Goal: Transaction & Acquisition: Purchase product/service

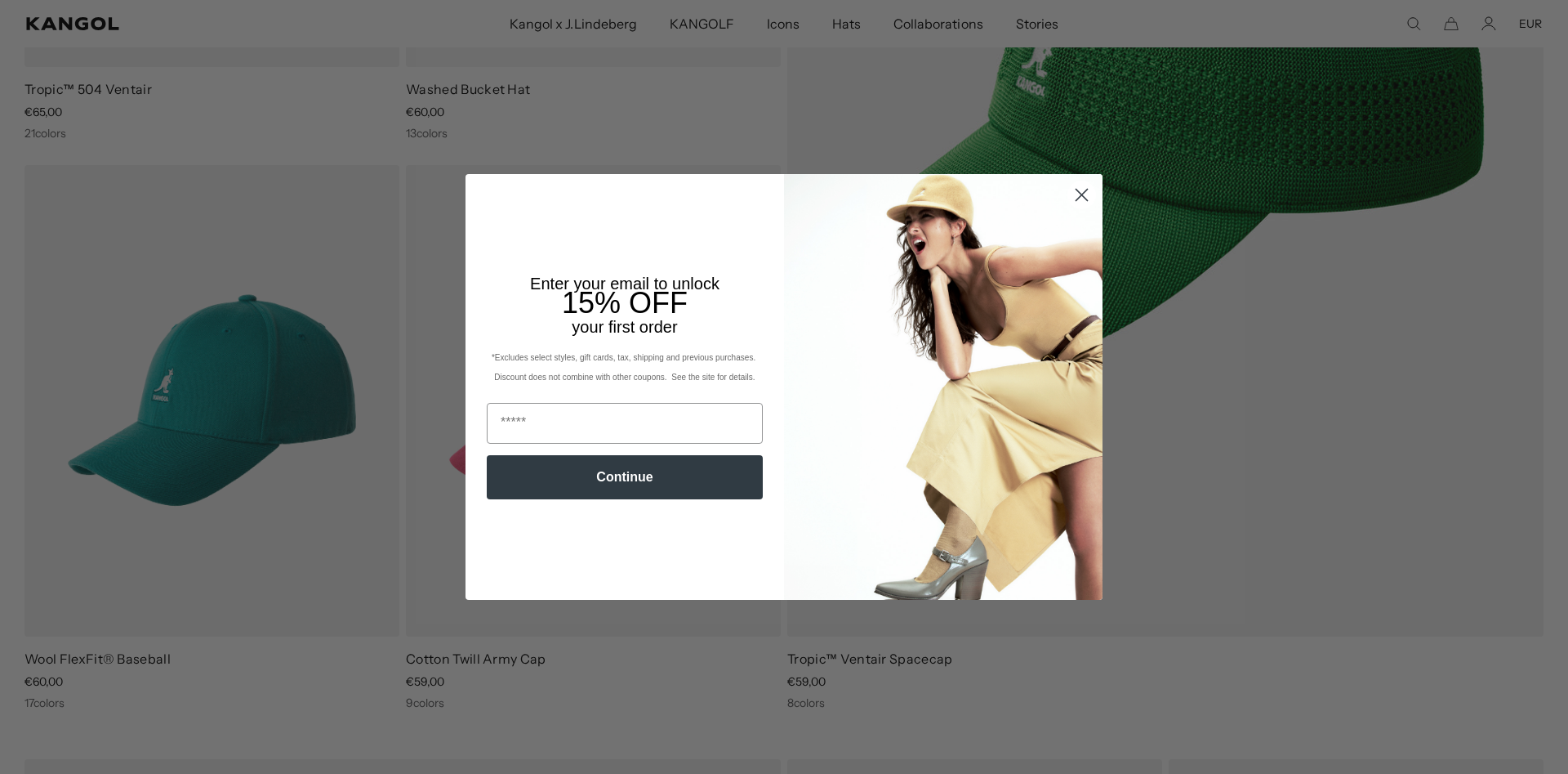
click at [1083, 200] on circle "Close dialog" at bounding box center [1082, 194] width 27 height 27
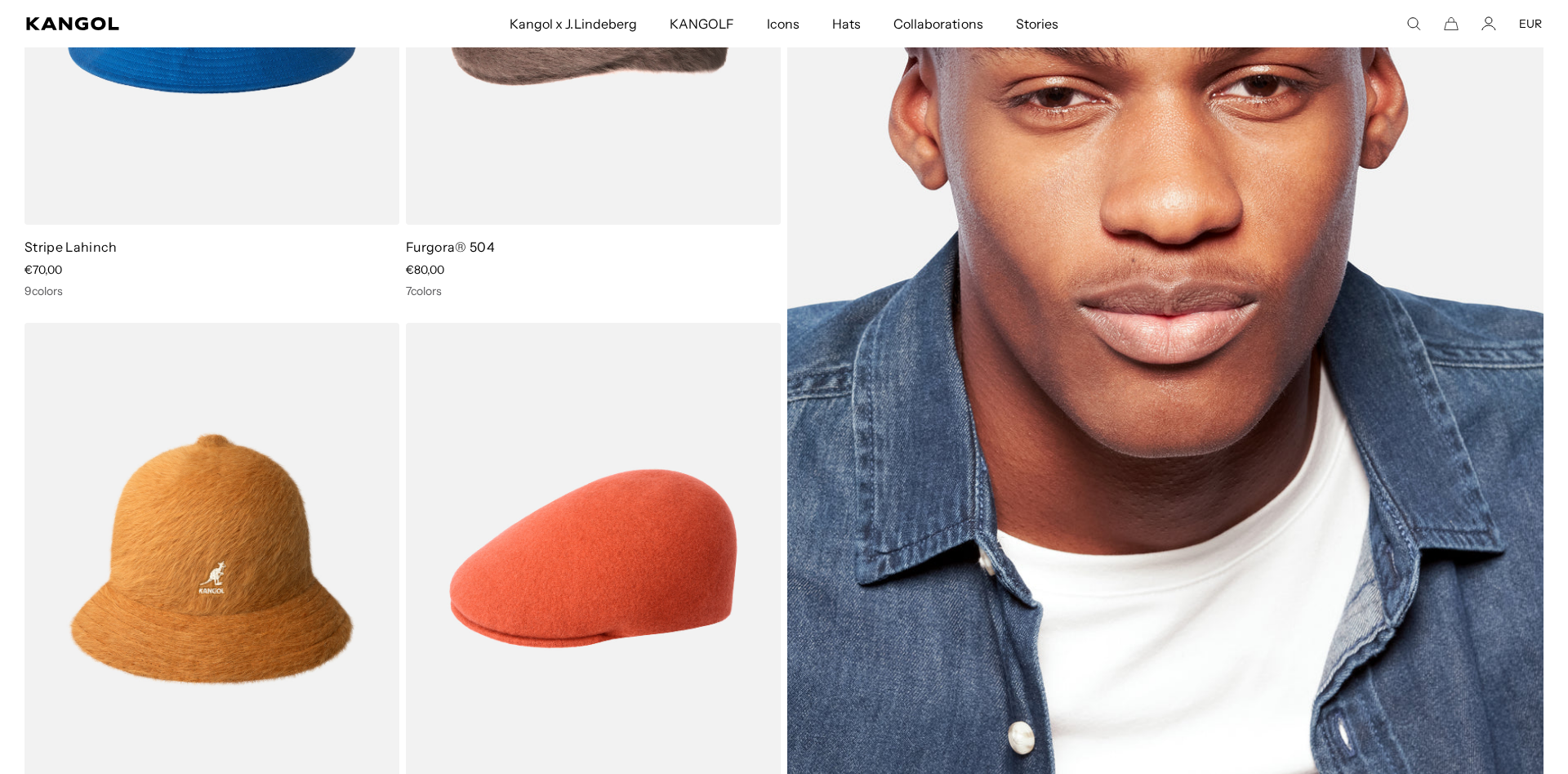
click at [1125, 340] on img at bounding box center [1165, 274] width 756 height 1040
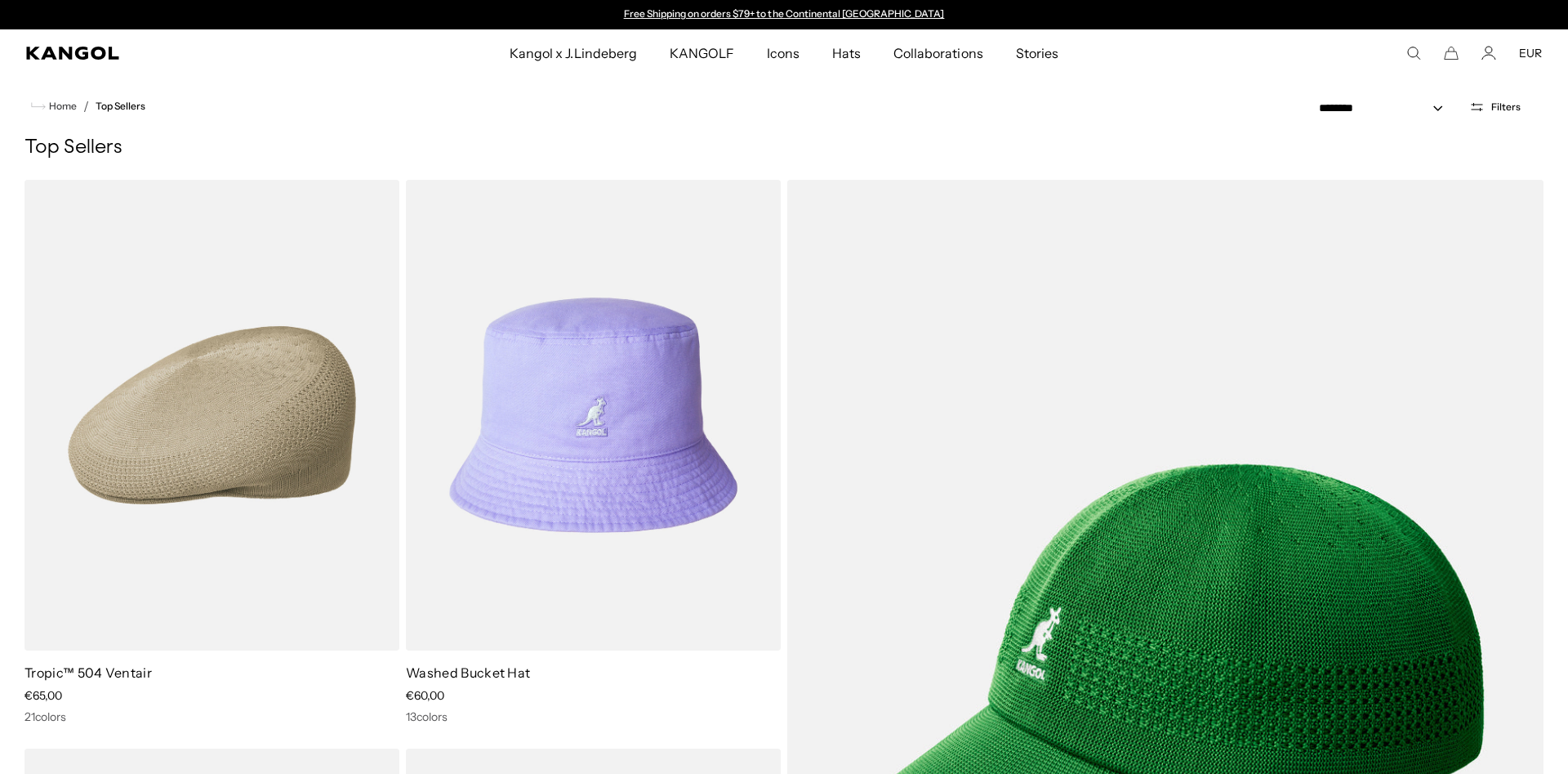
scroll to position [3917, 0]
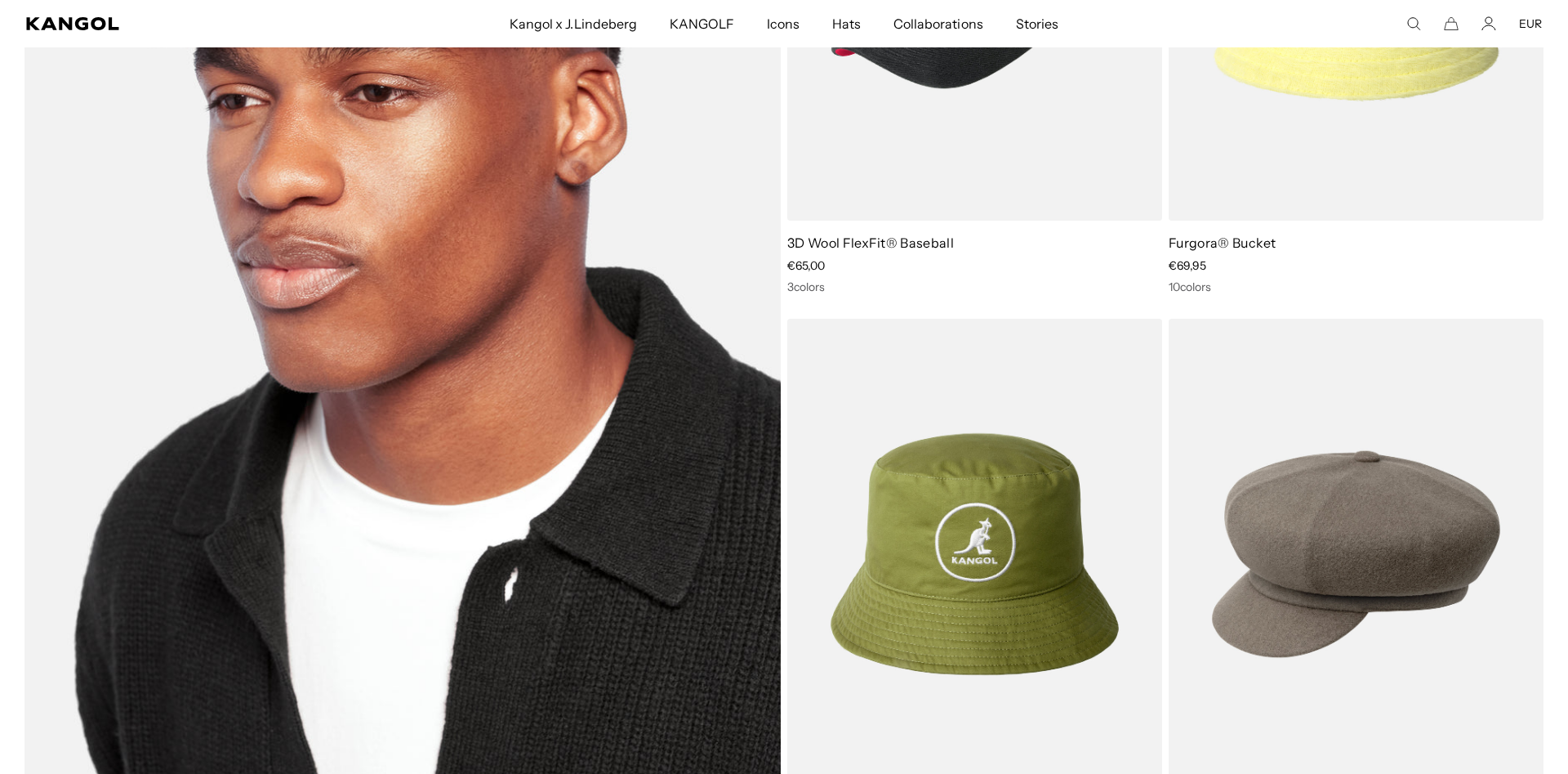
click at [400, 317] on img at bounding box center [403, 270] width 756 height 1040
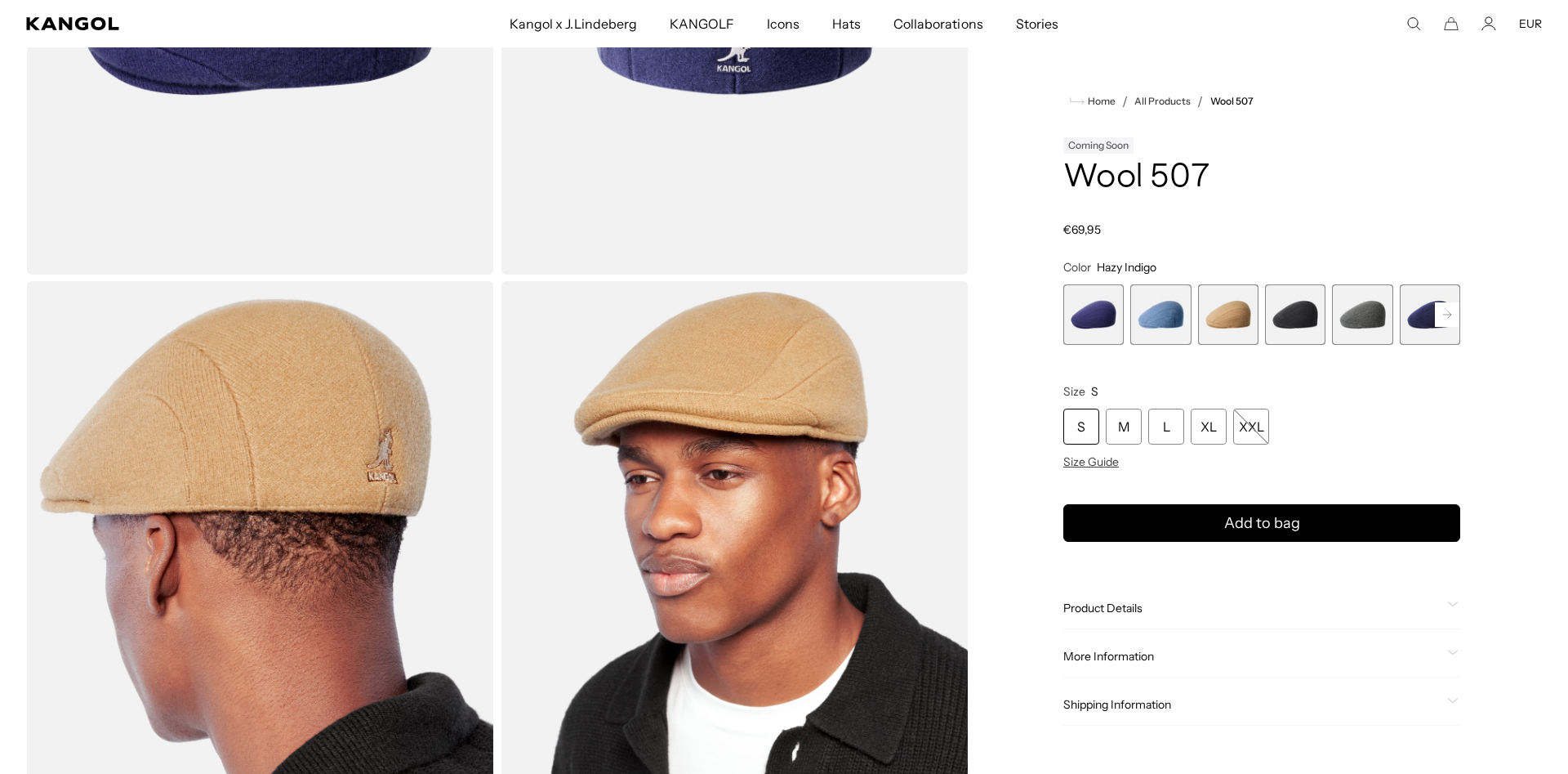
scroll to position [0, 336]
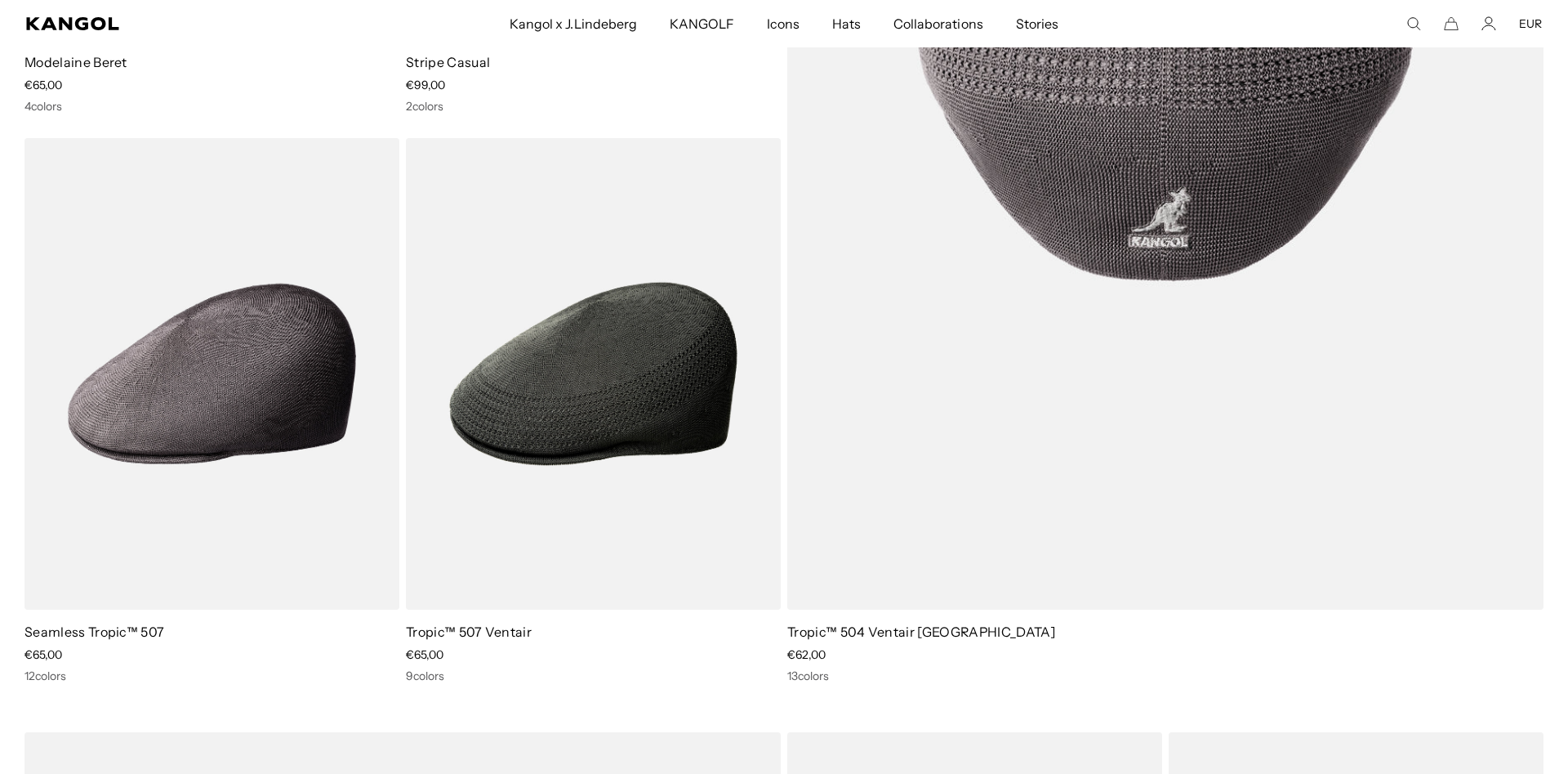
scroll to position [0, 336]
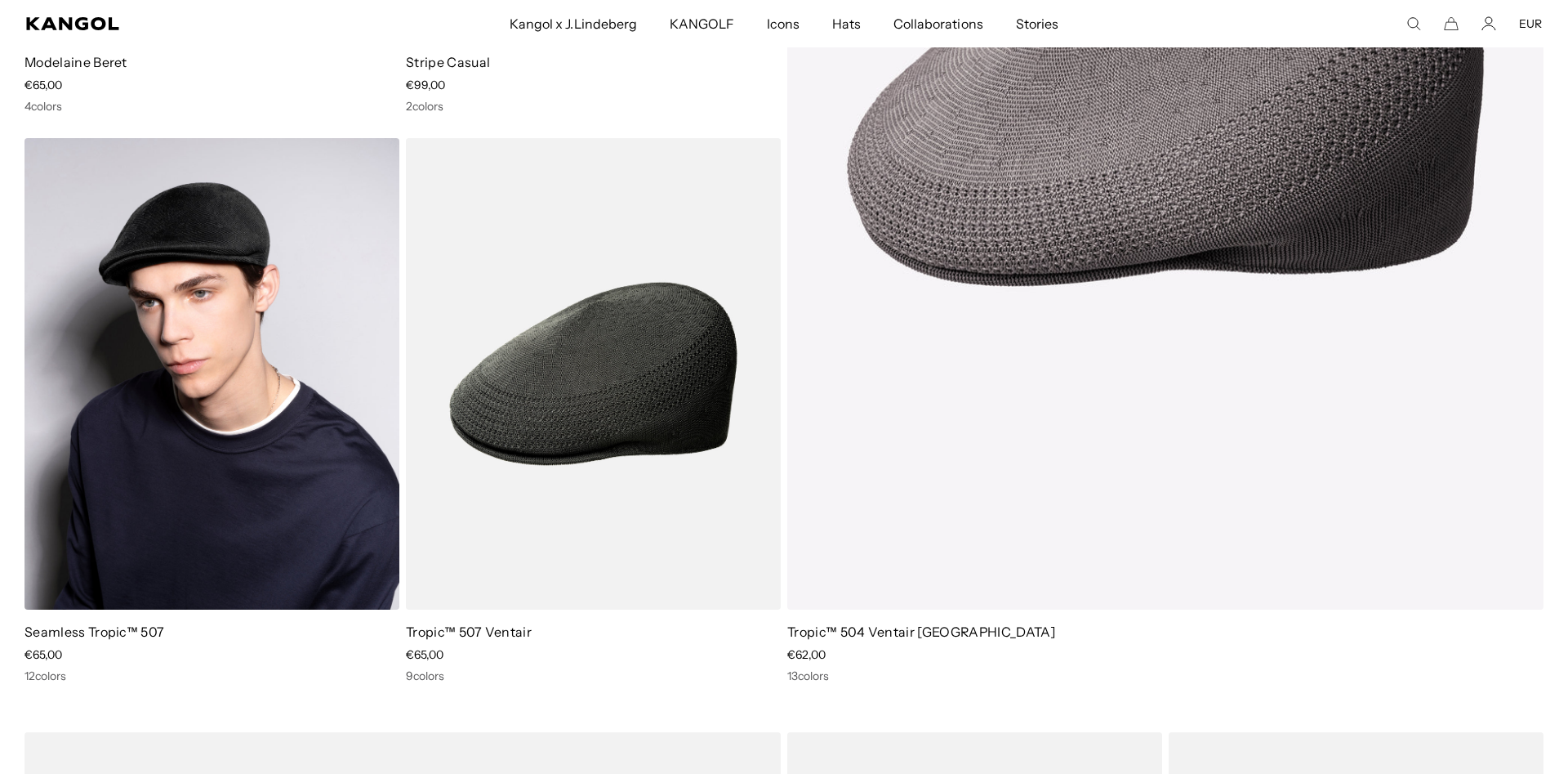
click at [305, 460] on img at bounding box center [212, 373] width 375 height 471
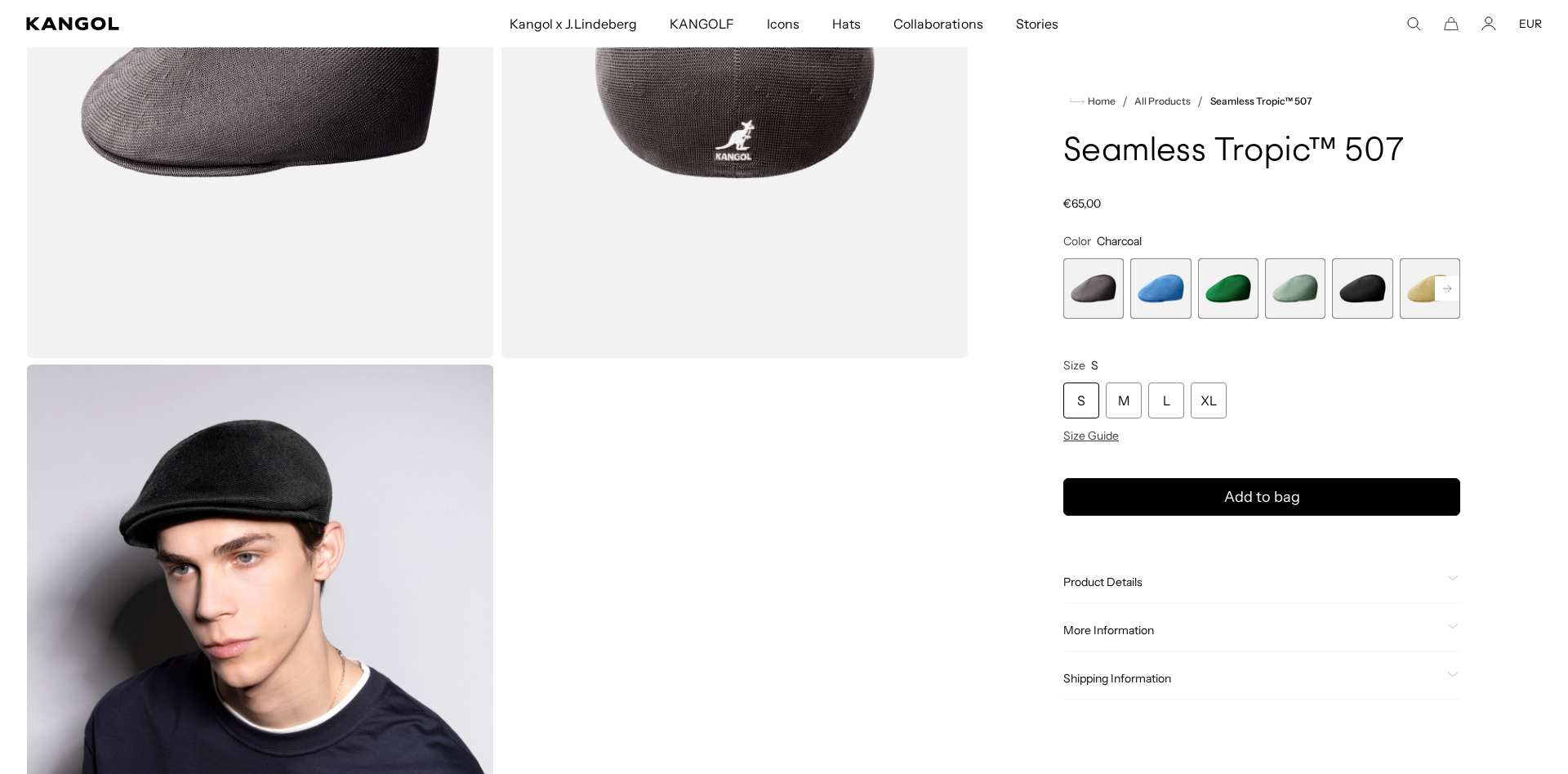
scroll to position [333, 0]
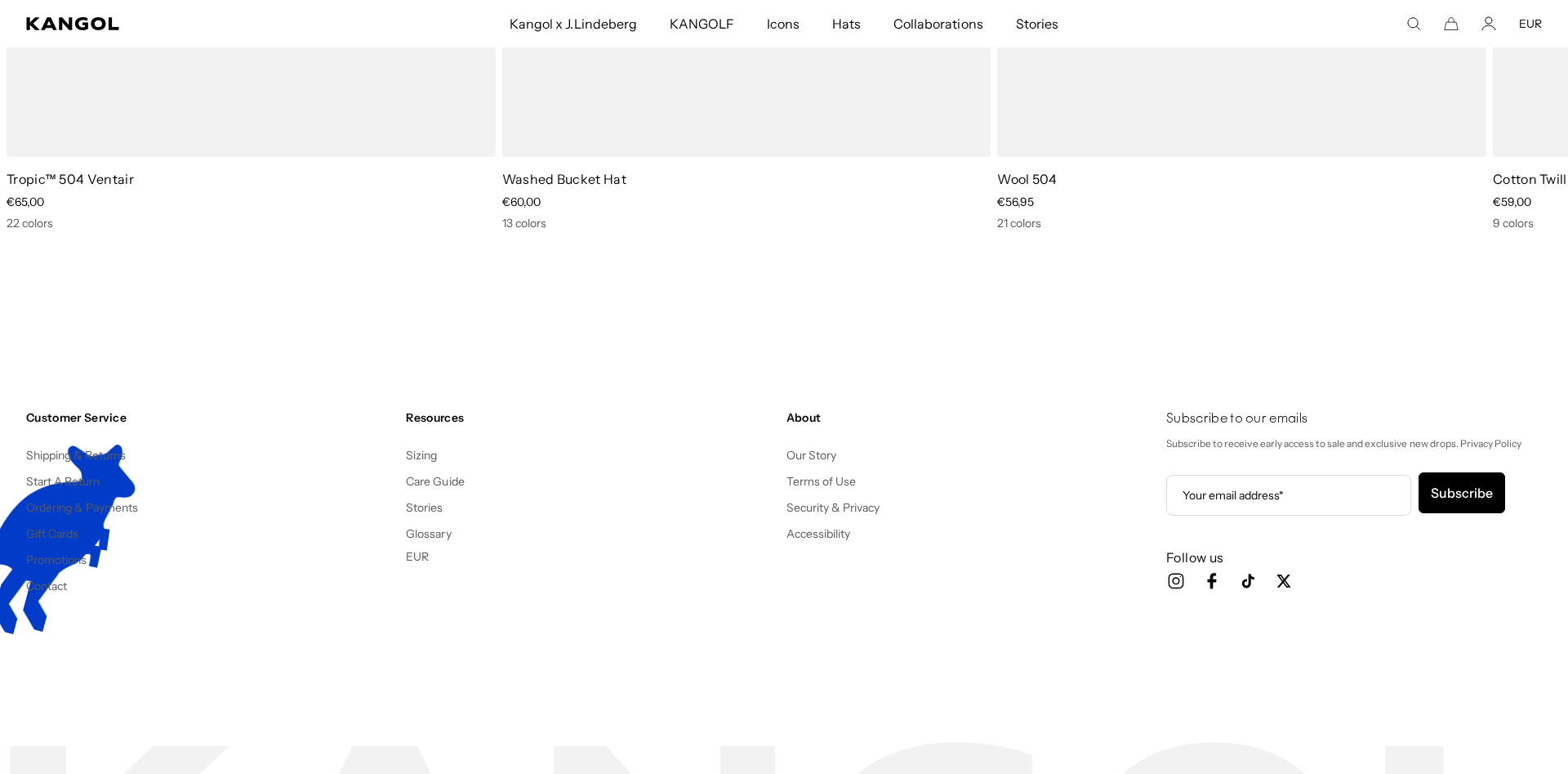
scroll to position [14166, 0]
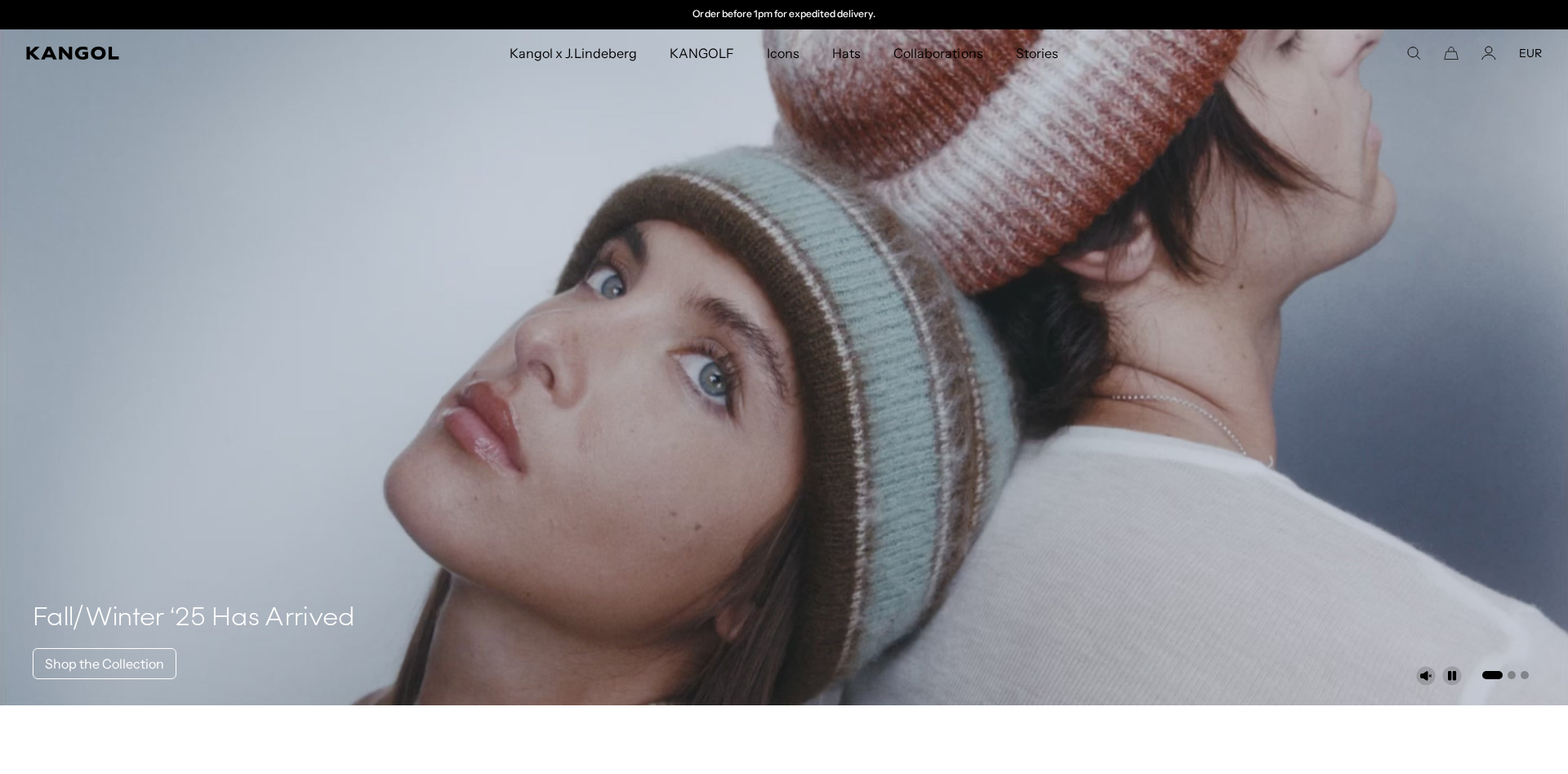
click at [1414, 60] on comp-header "Kangol x J.Lindeberg Kangol x J.Lindeberg Men's Shop All Headwear Tops Outerwea…" at bounding box center [784, 52] width 1568 height 47
click at [1414, 51] on icon "Search here" at bounding box center [1414, 53] width 15 height 15
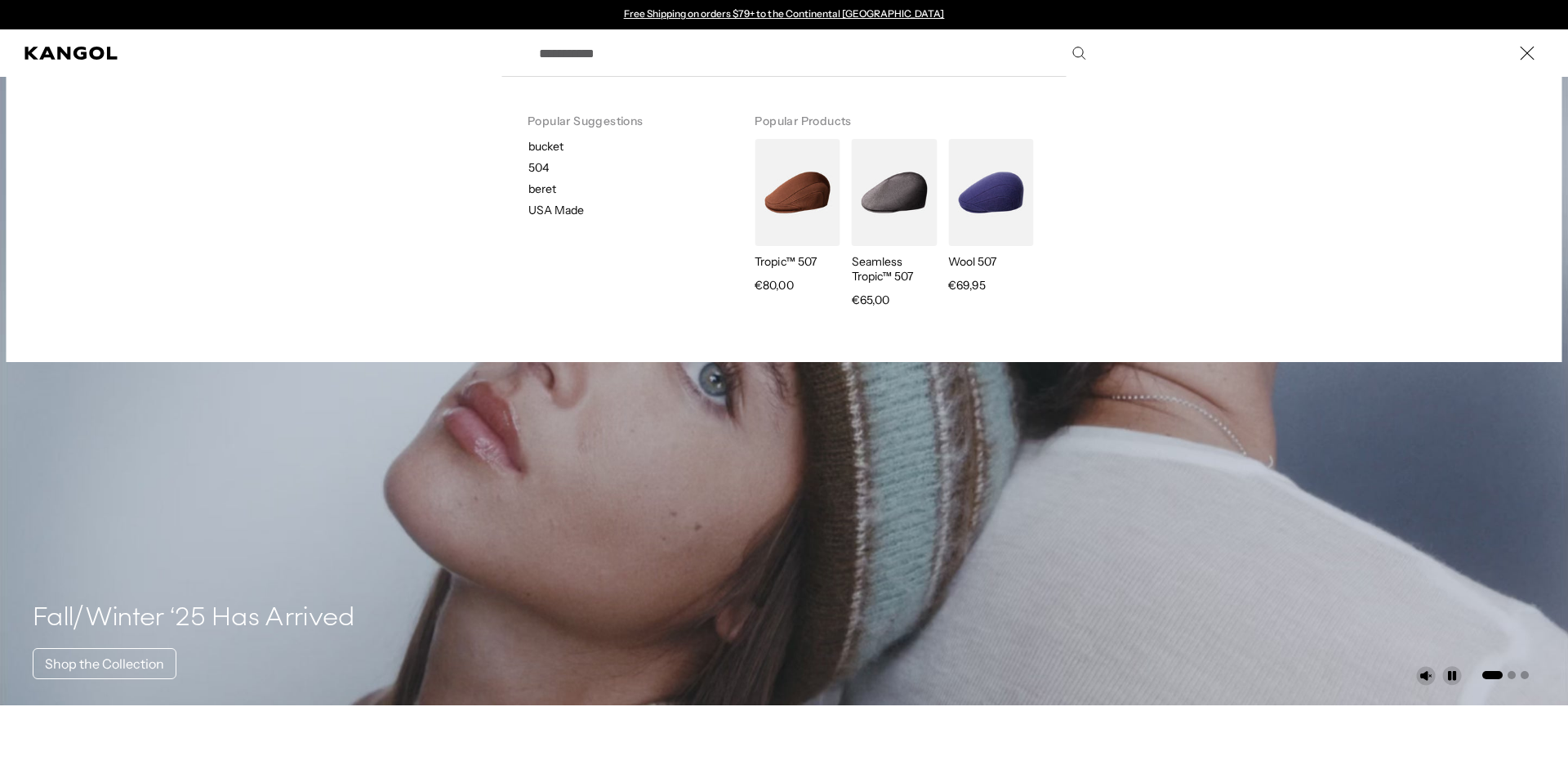
paste input "********"
type input "********"
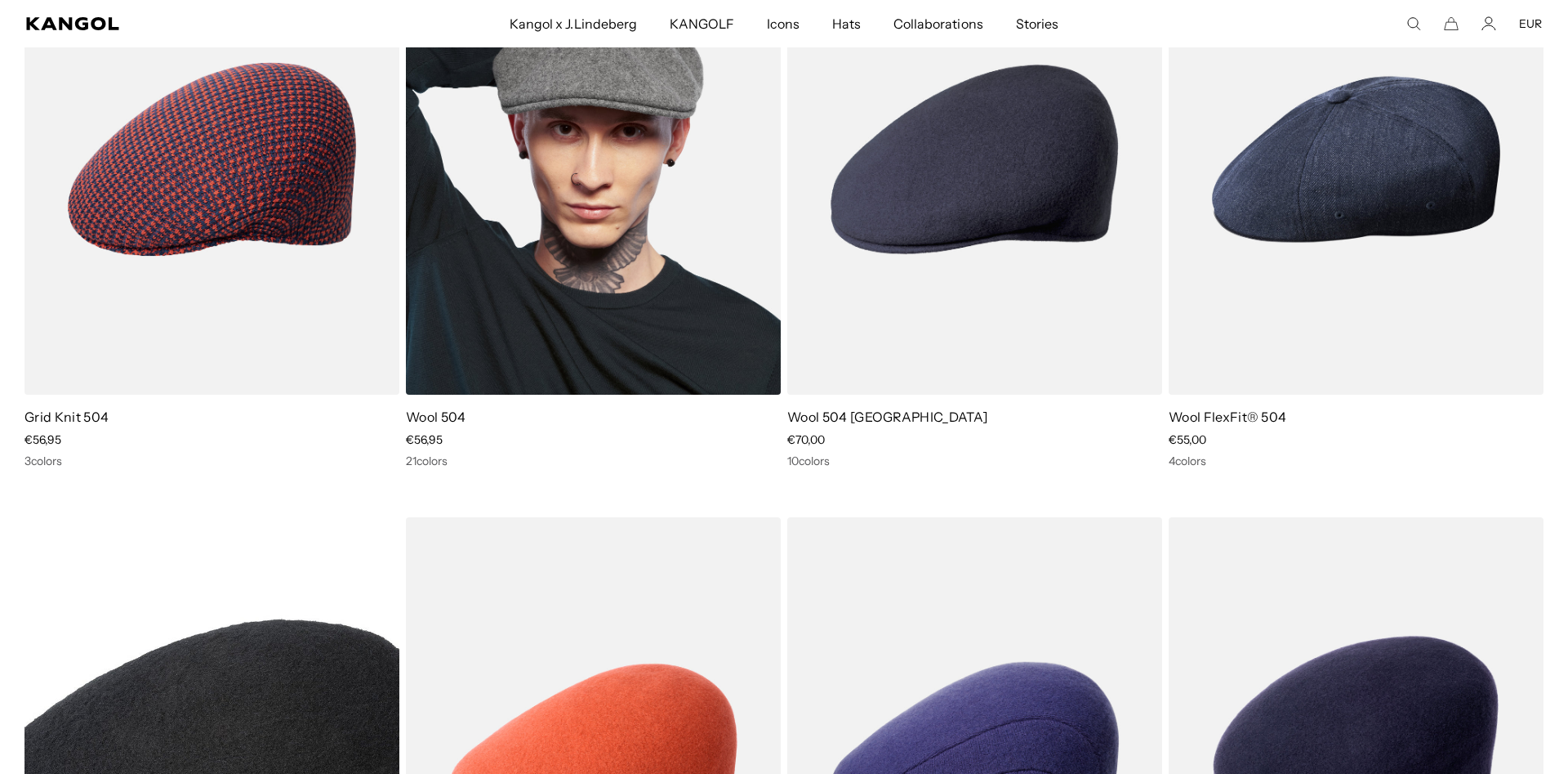
click at [658, 308] on img at bounding box center [593, 159] width 375 height 471
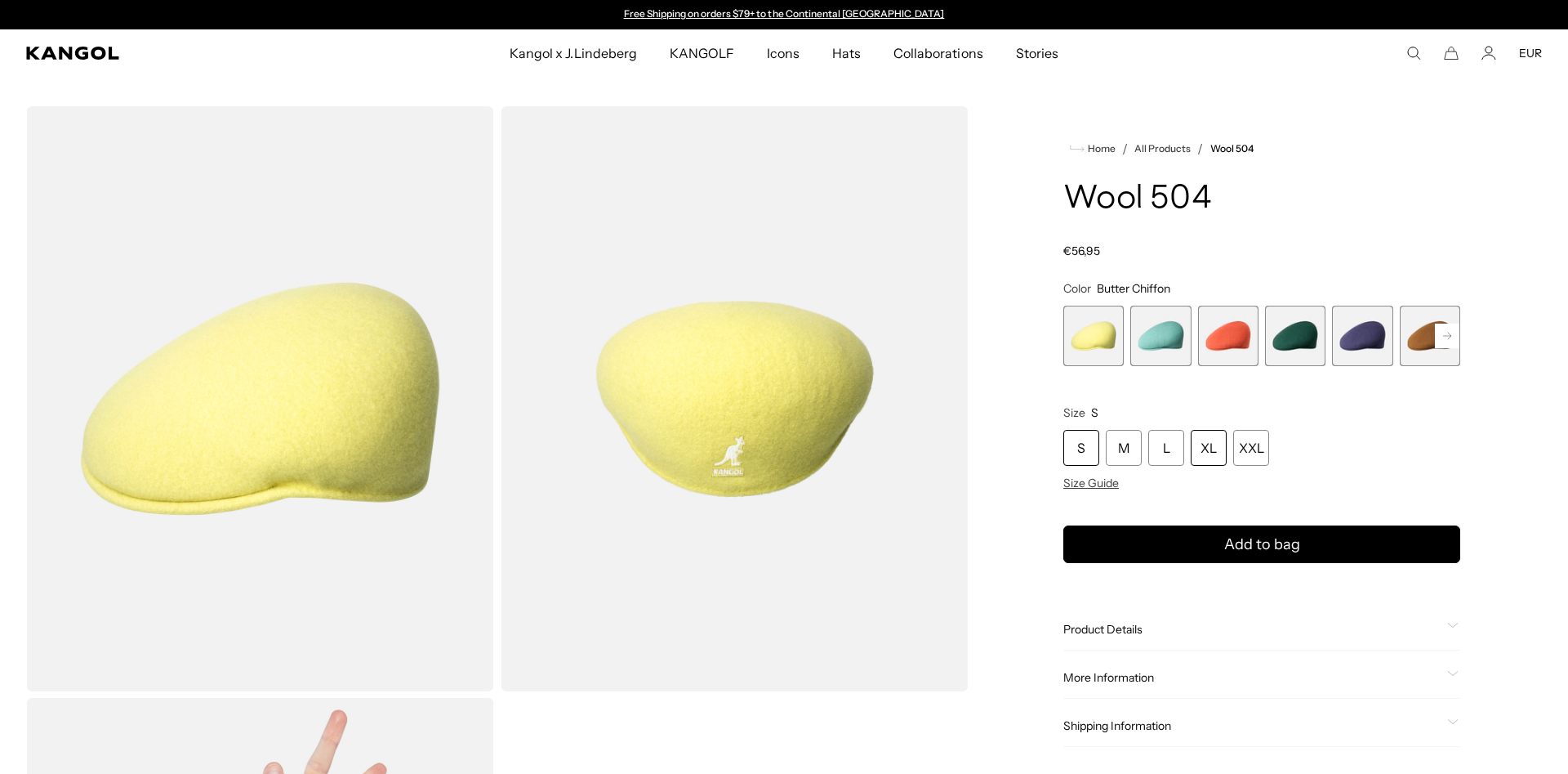
click at [1204, 448] on div "XL" at bounding box center [1208, 447] width 36 height 36
click at [1446, 336] on icon at bounding box center [1447, 336] width 8 height 7
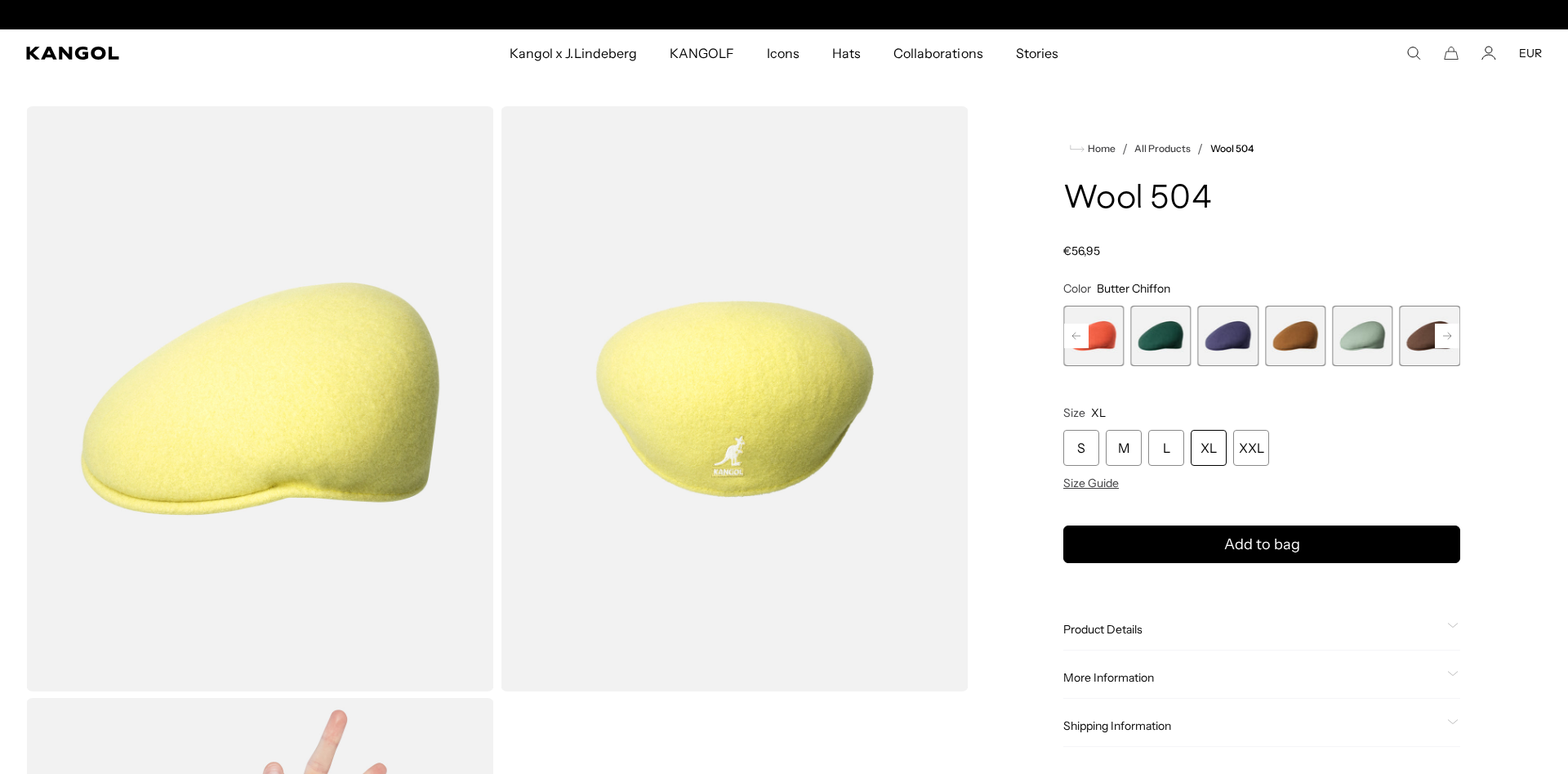
click at [1446, 336] on icon at bounding box center [1447, 336] width 8 height 7
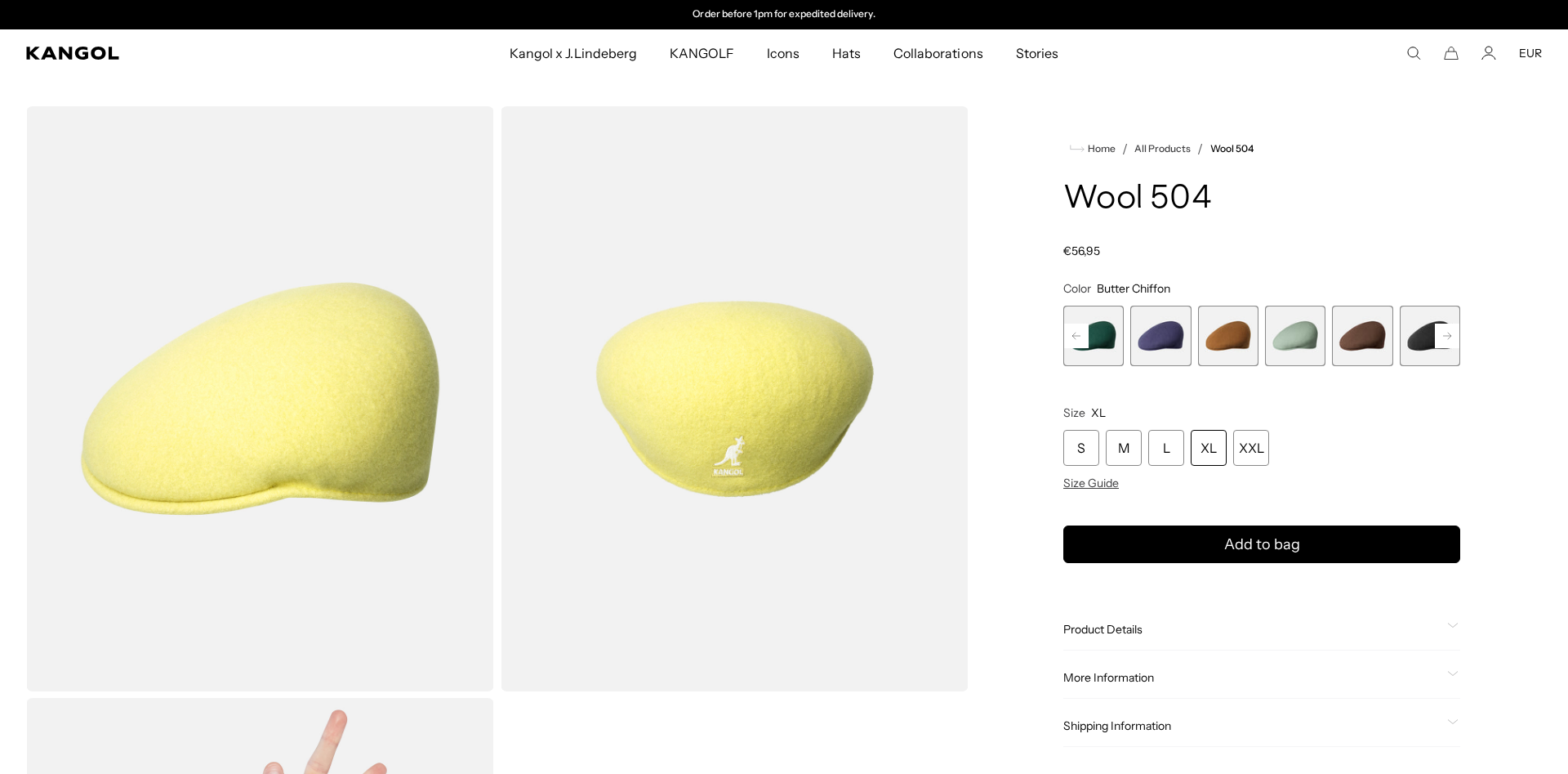
click at [1446, 336] on icon at bounding box center [1447, 336] width 8 height 7
click at [1289, 343] on span "9 of 21" at bounding box center [1295, 336] width 61 height 61
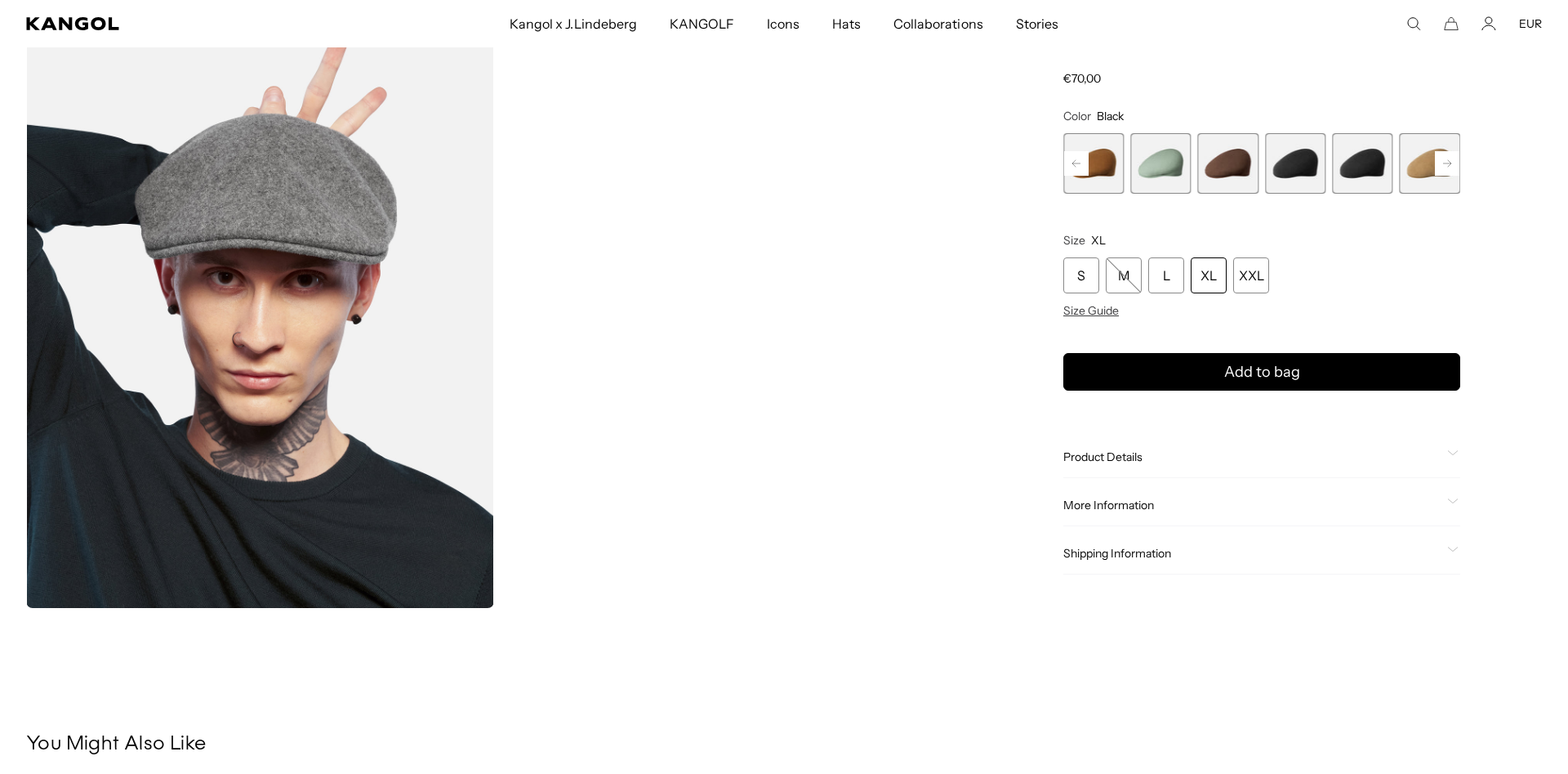
scroll to position [667, 0]
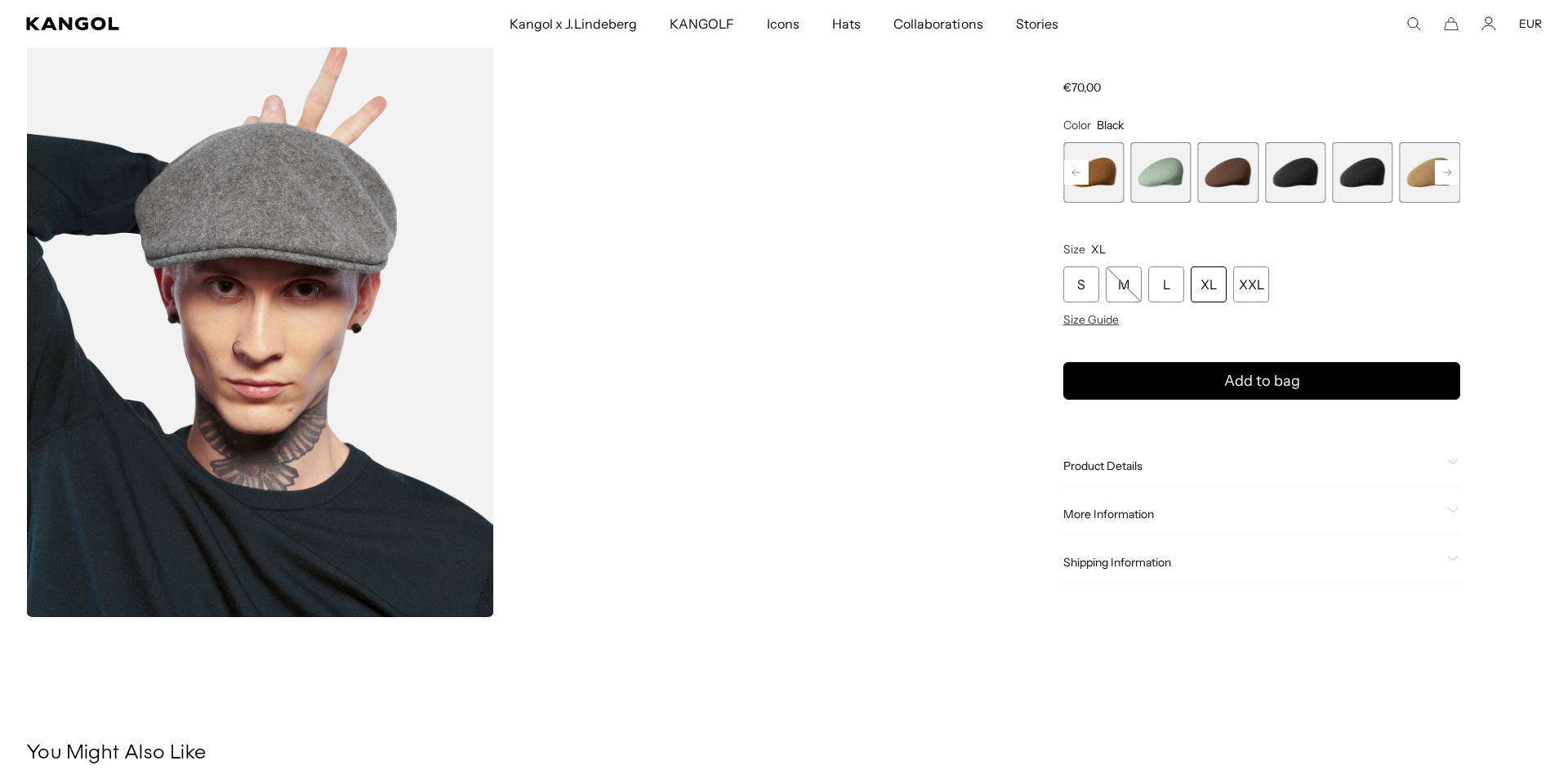
click at [1228, 287] on div "S M L XL XXL" at bounding box center [1262, 285] width 397 height 36
click at [1225, 285] on div "XL" at bounding box center [1208, 285] width 36 height 36
click at [1175, 471] on span "Product Details" at bounding box center [1252, 467] width 377 height 15
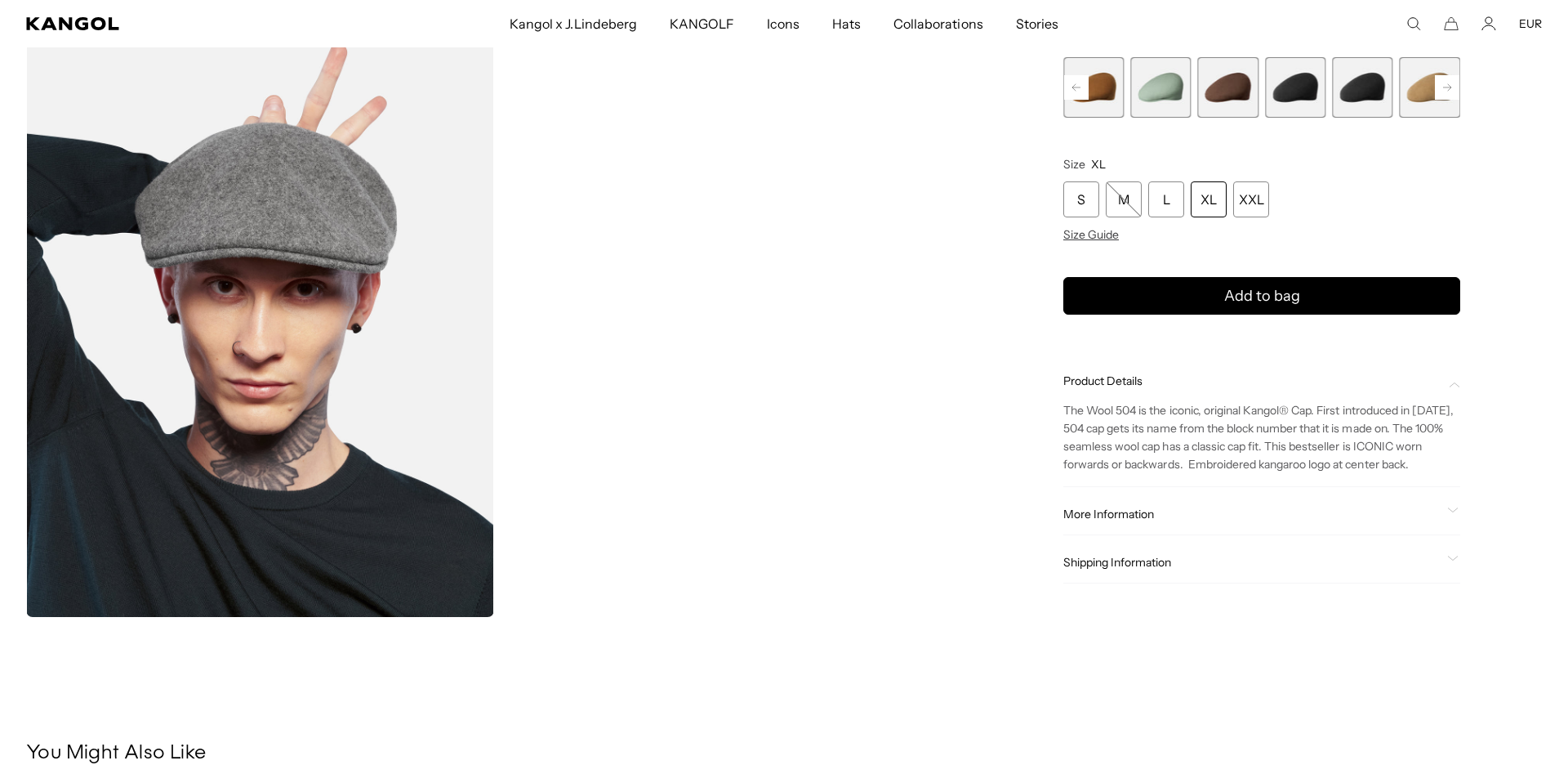
click at [1144, 519] on span "More Information" at bounding box center [1252, 515] width 377 height 15
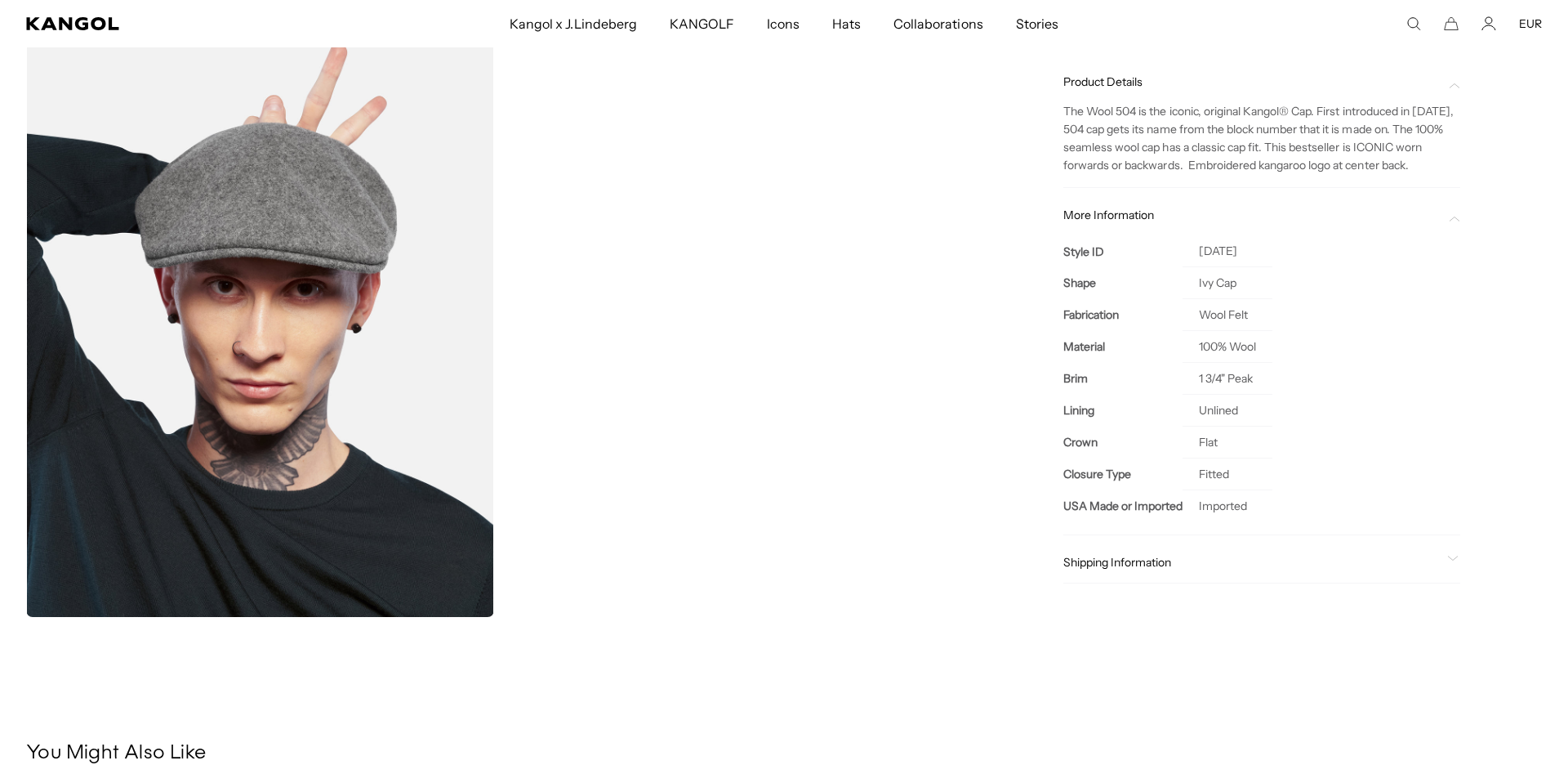
scroll to position [250, 0]
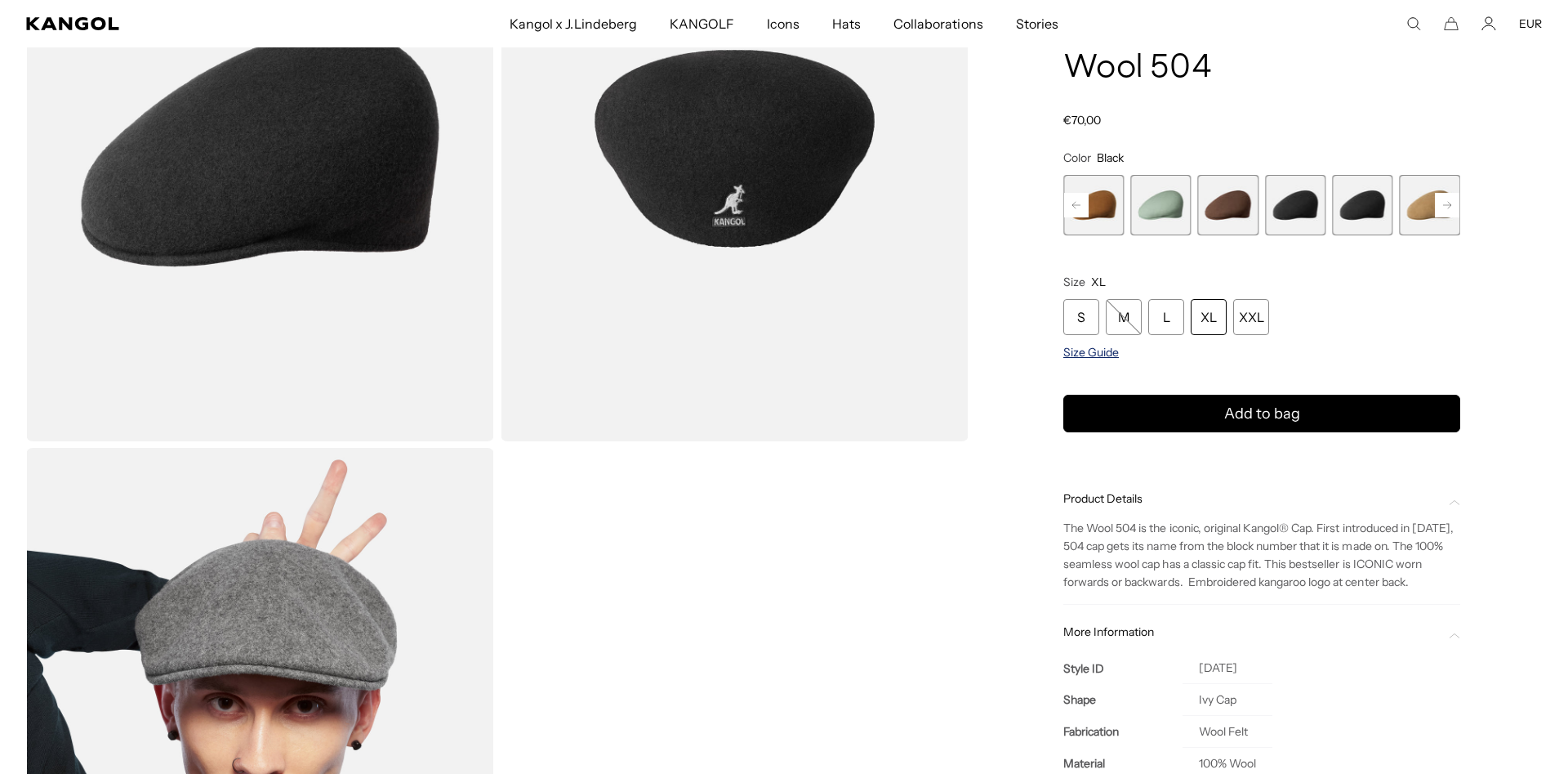
click at [1099, 356] on span "Size Guide" at bounding box center [1091, 353] width 56 height 15
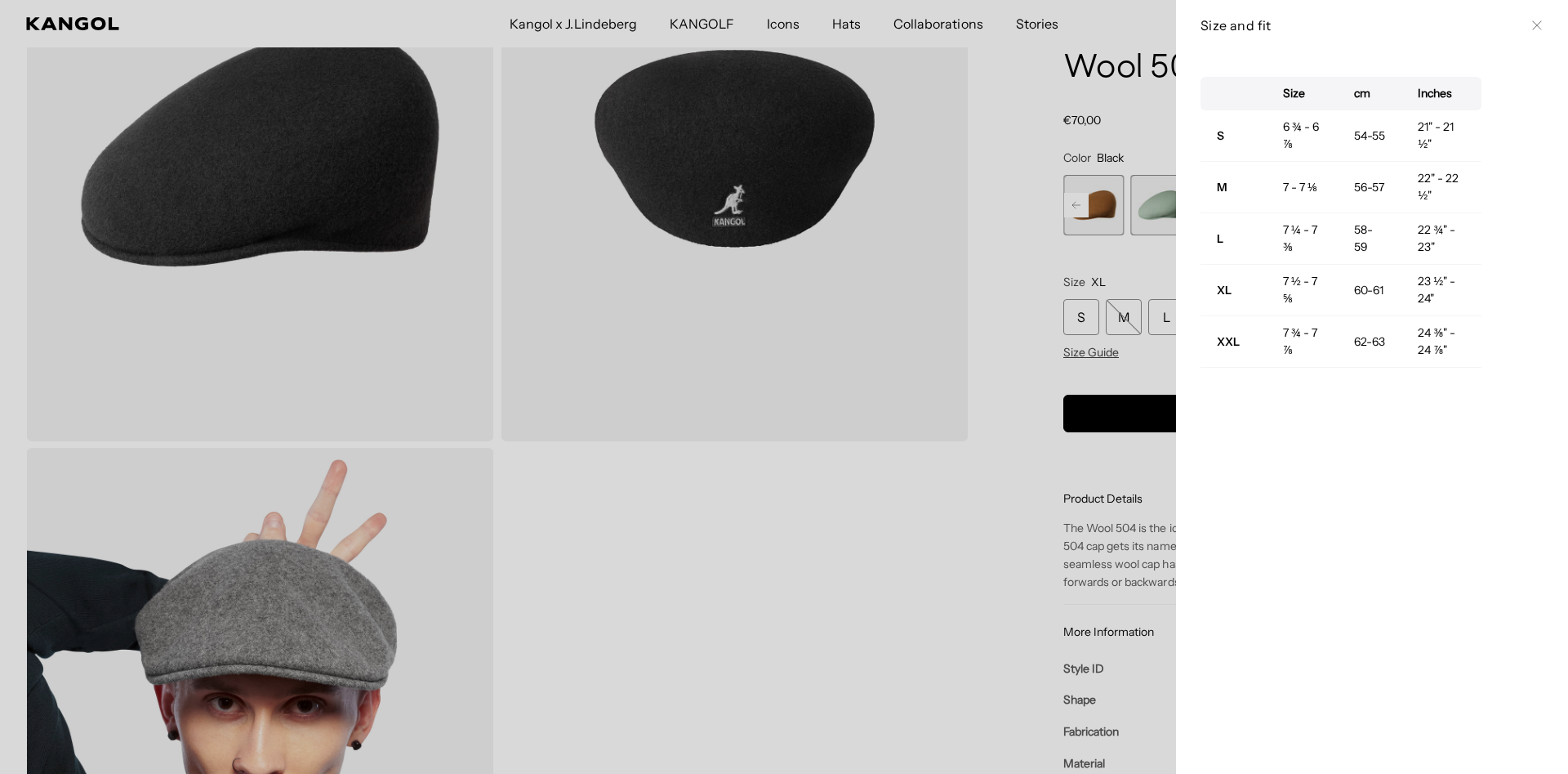
scroll to position [0, 0]
click at [1044, 339] on div at bounding box center [784, 387] width 1568 height 774
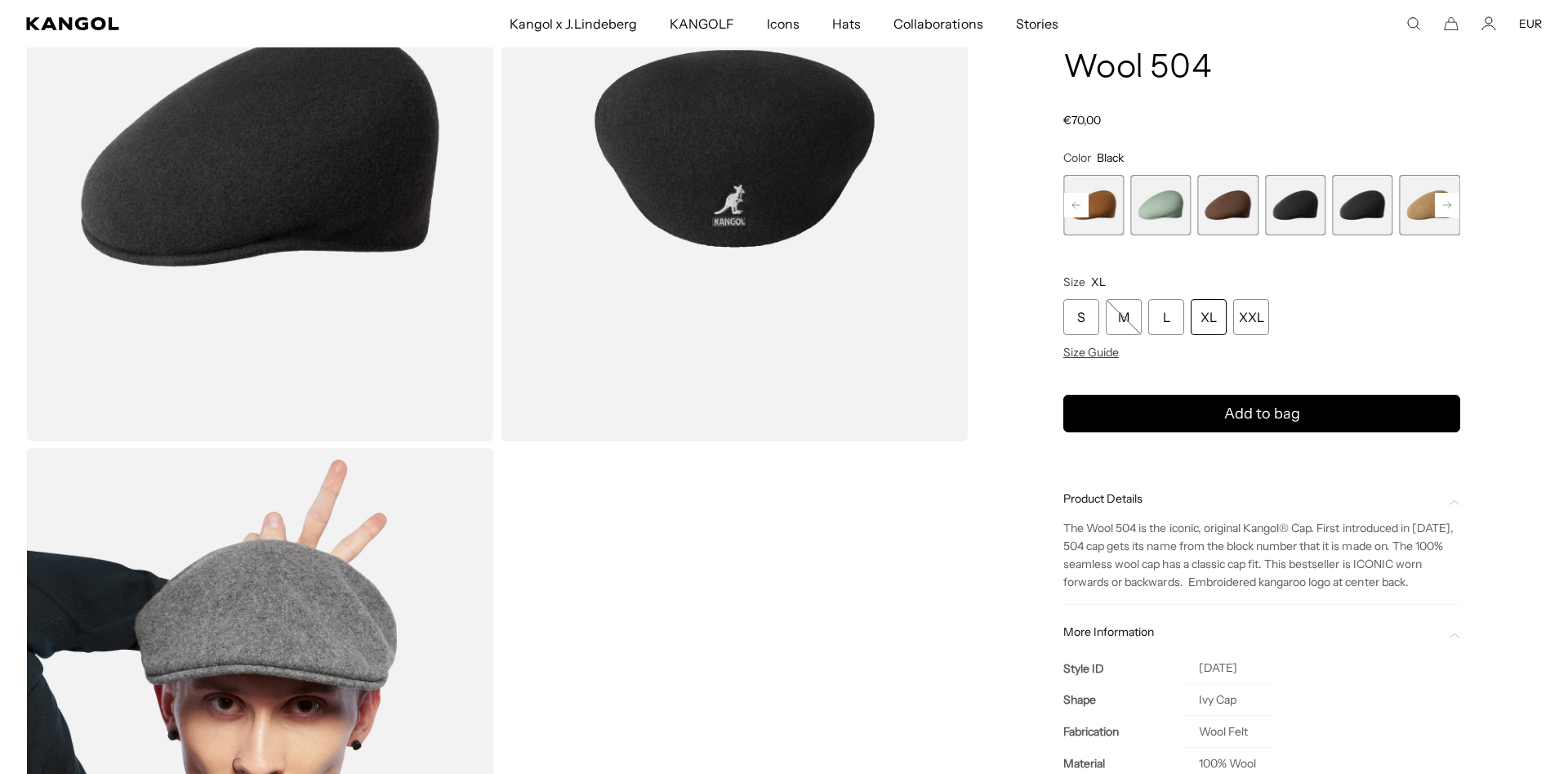
scroll to position [0, 336]
click at [1219, 323] on div "XL" at bounding box center [1208, 317] width 36 height 36
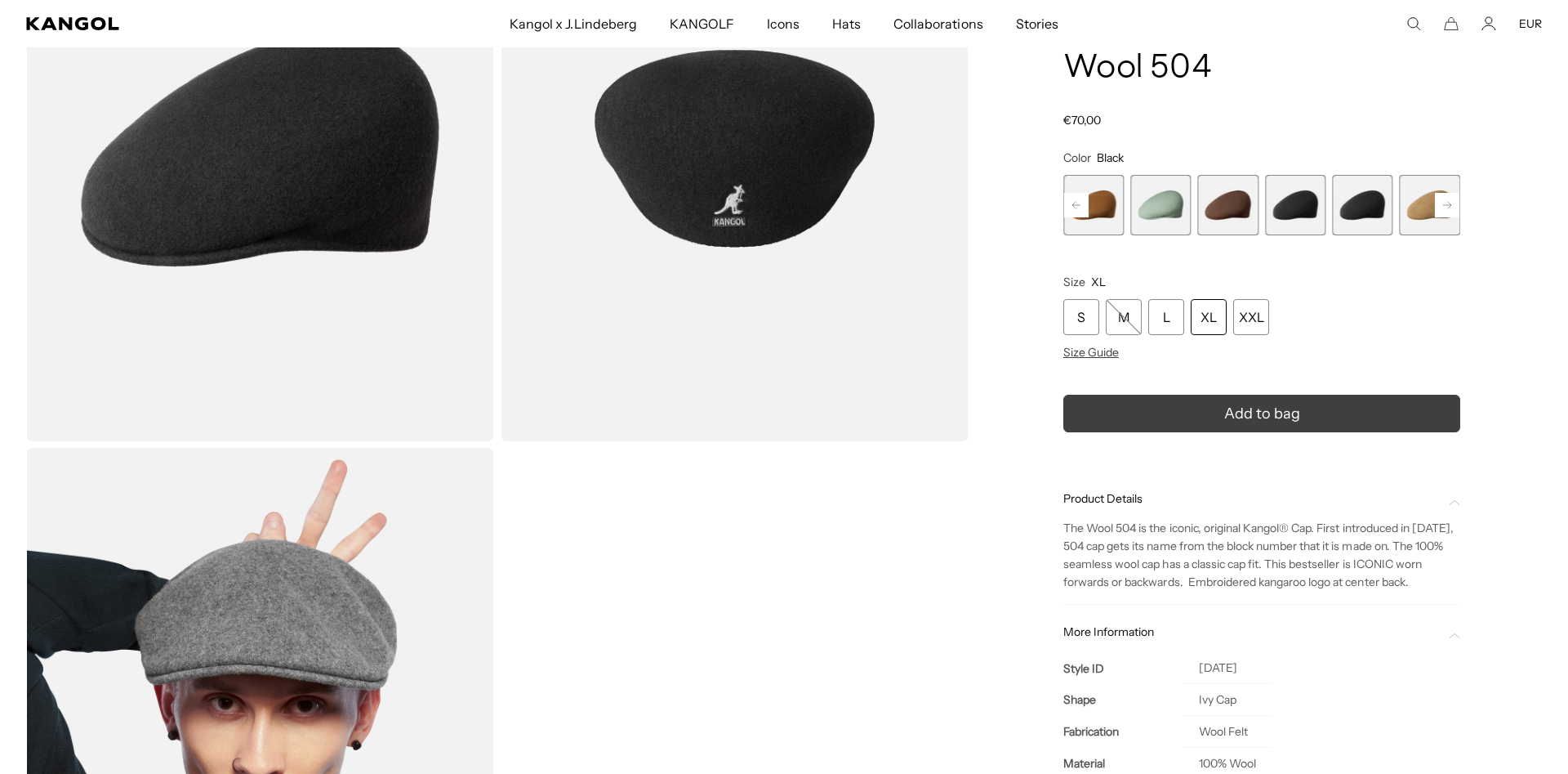
click at [1236, 404] on span "Add to bag" at bounding box center [1262, 414] width 76 height 22
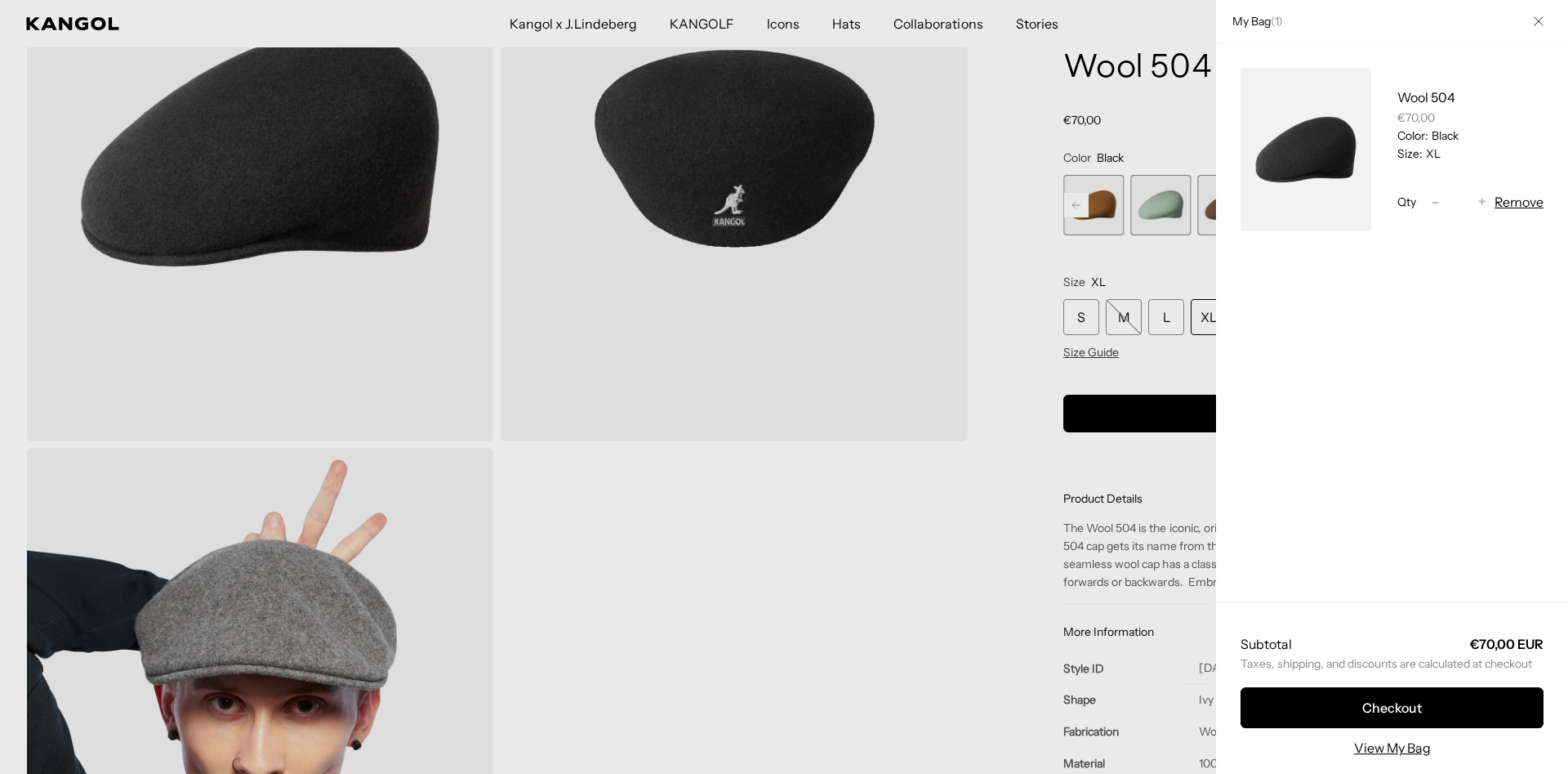
scroll to position [0, 336]
click at [1001, 326] on div at bounding box center [784, 387] width 1568 height 774
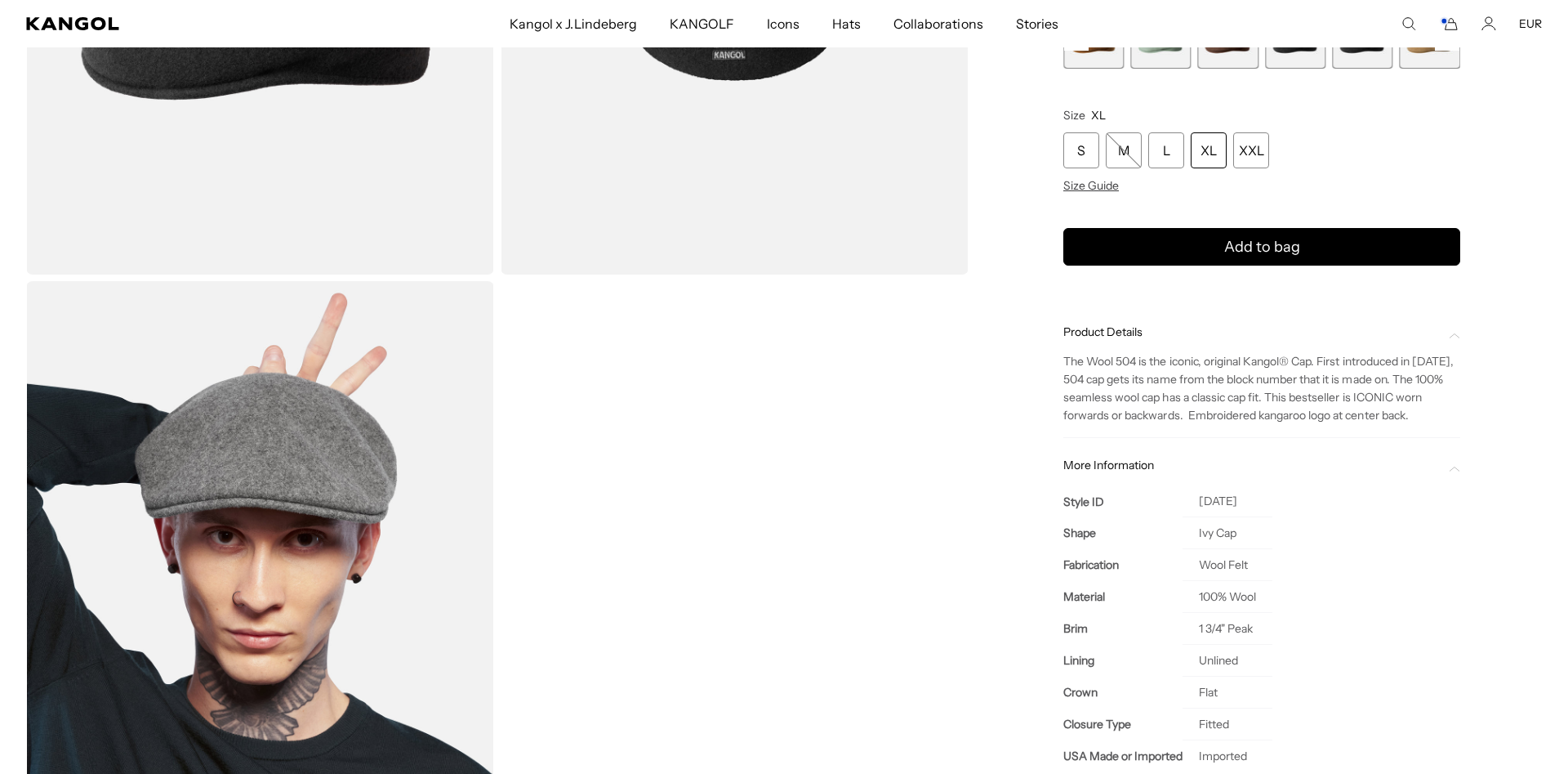
click at [1449, 26] on icon "Cart" at bounding box center [1448, 24] width 20 height 15
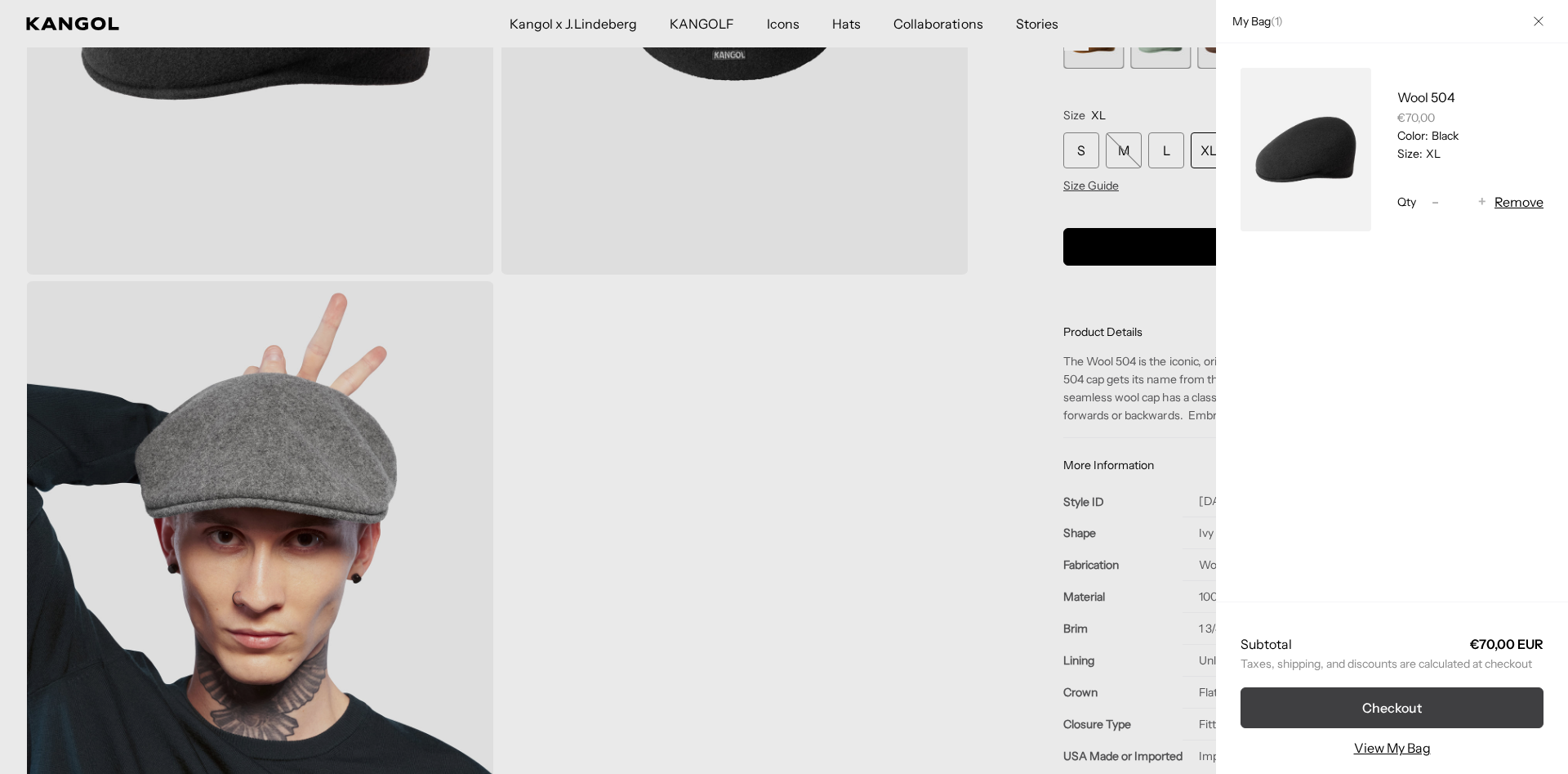
scroll to position [0, 0]
click at [1404, 710] on button "Checkout" at bounding box center [1391, 707] width 303 height 41
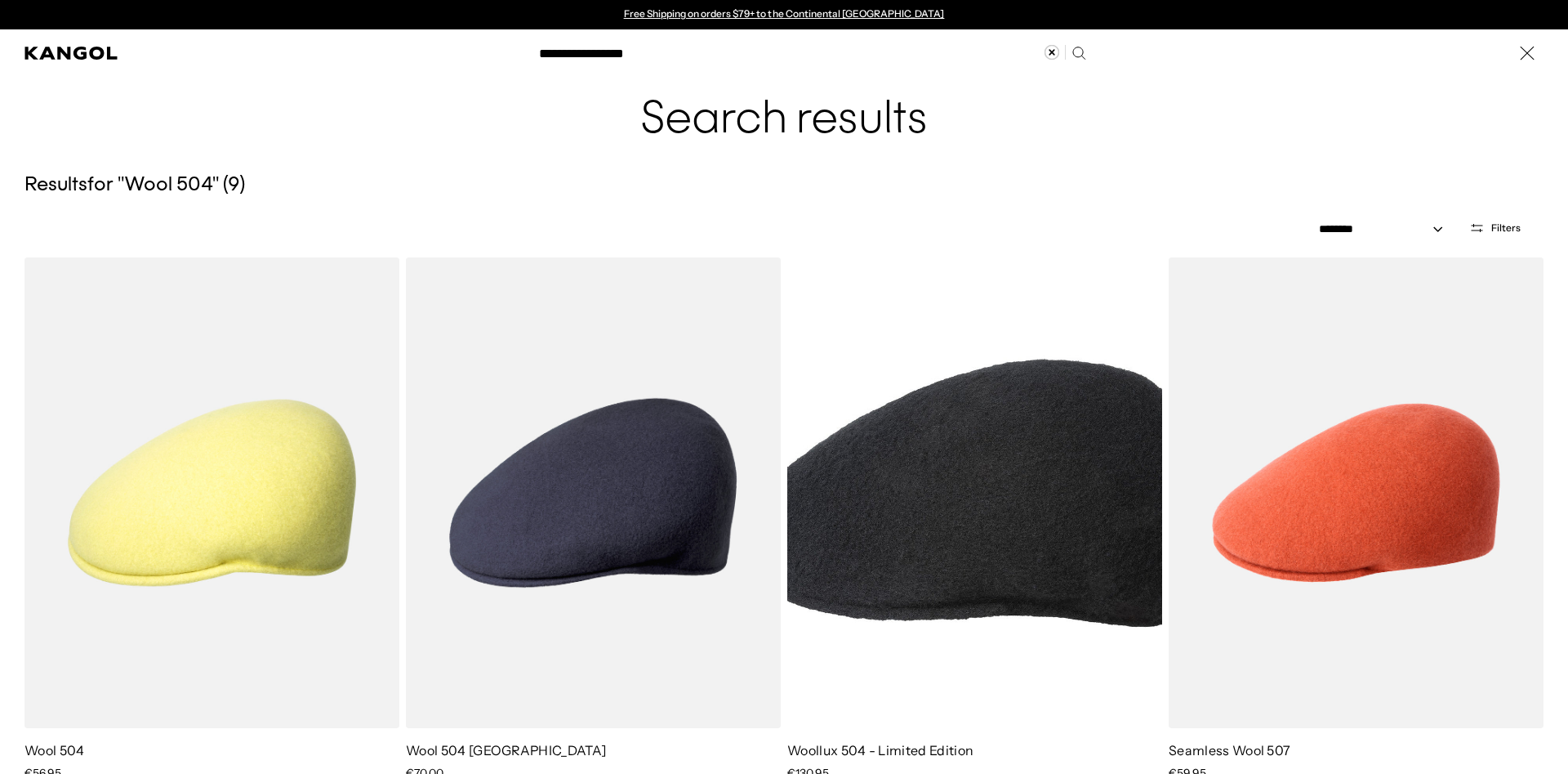
type input "**********"
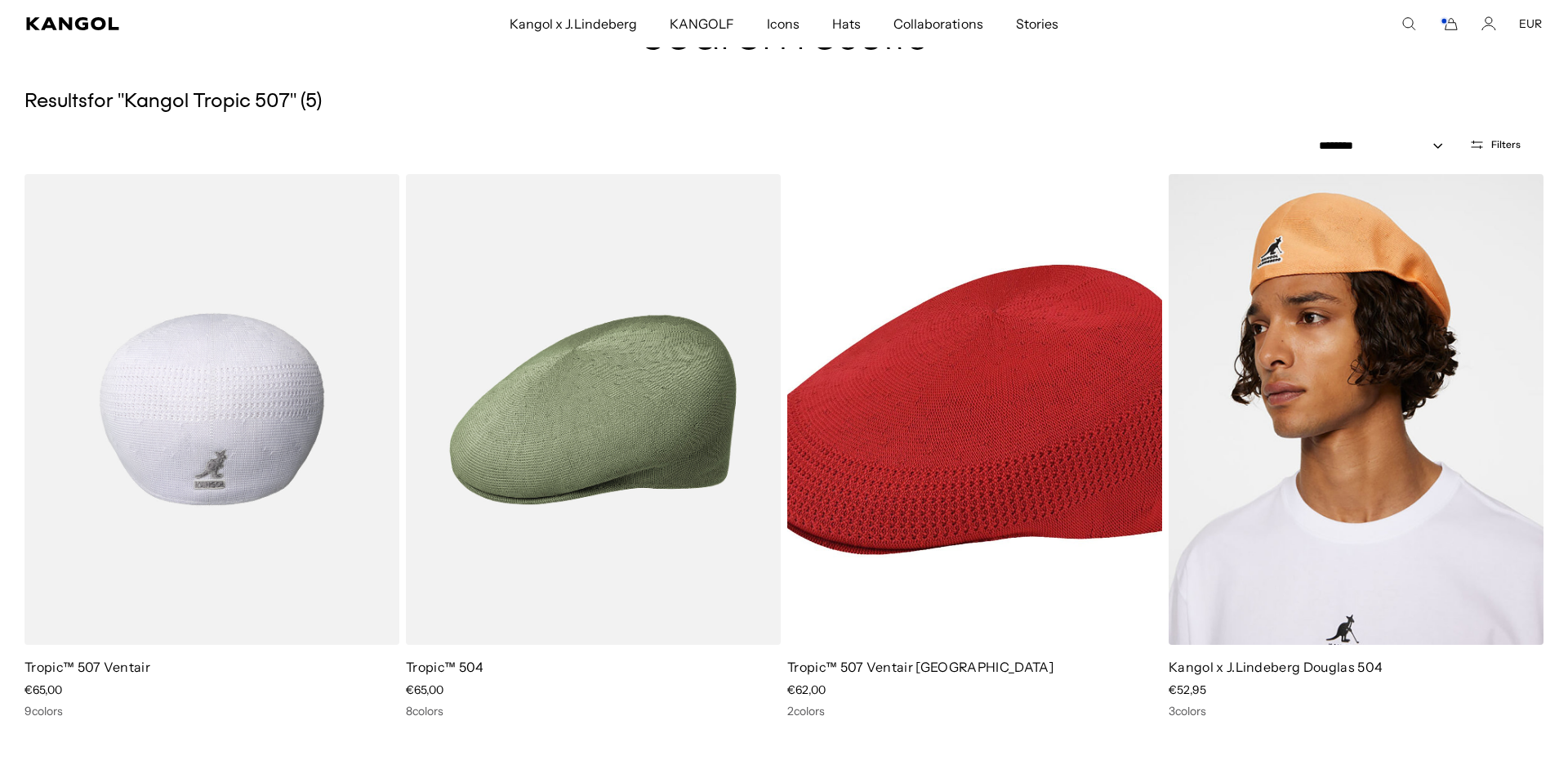
scroll to position [0, 336]
click at [232, 434] on img at bounding box center [212, 409] width 375 height 471
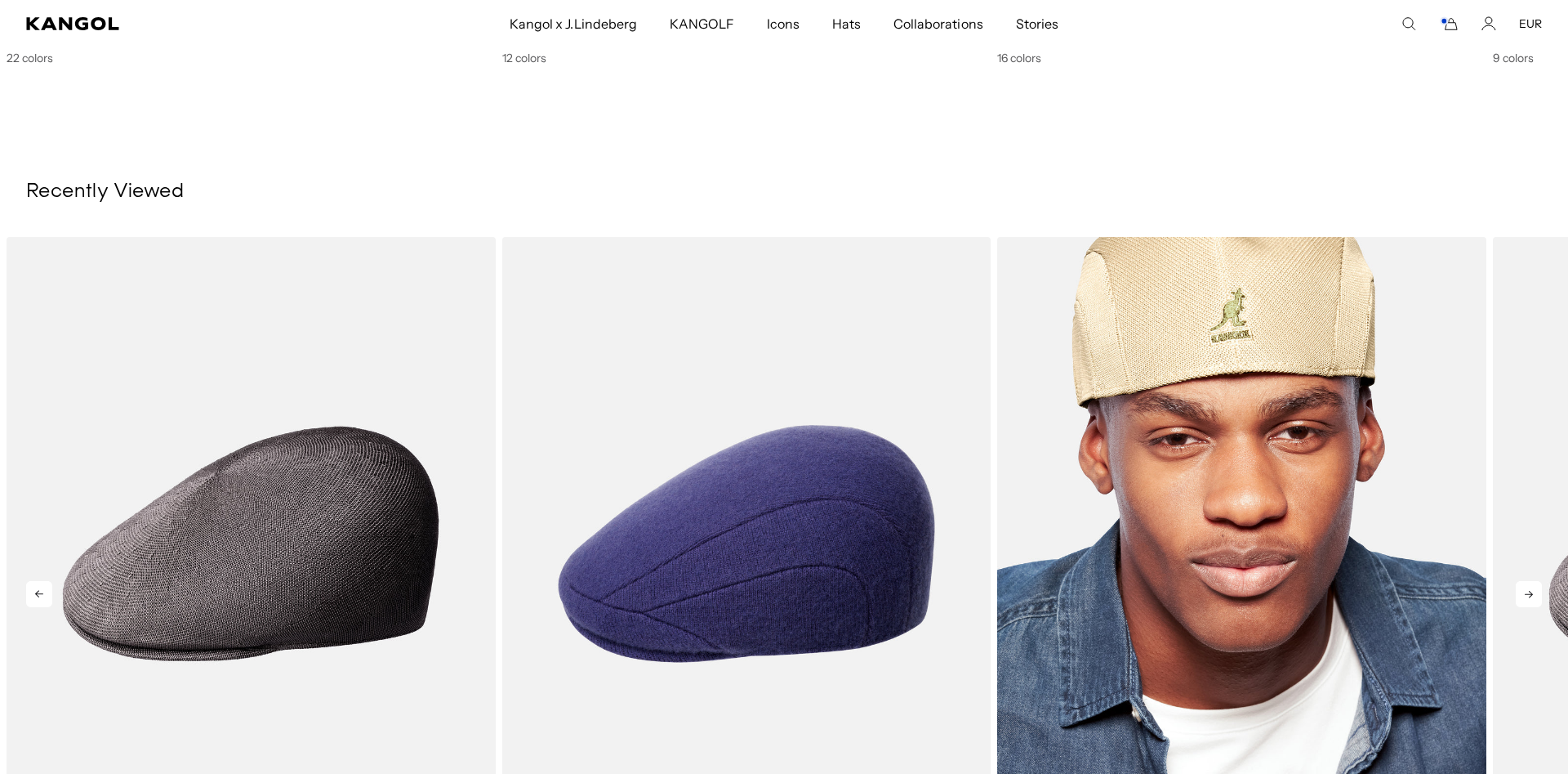
scroll to position [0, 336]
click at [1265, 529] on img "3 of 3" at bounding box center [1241, 544] width 489 height 615
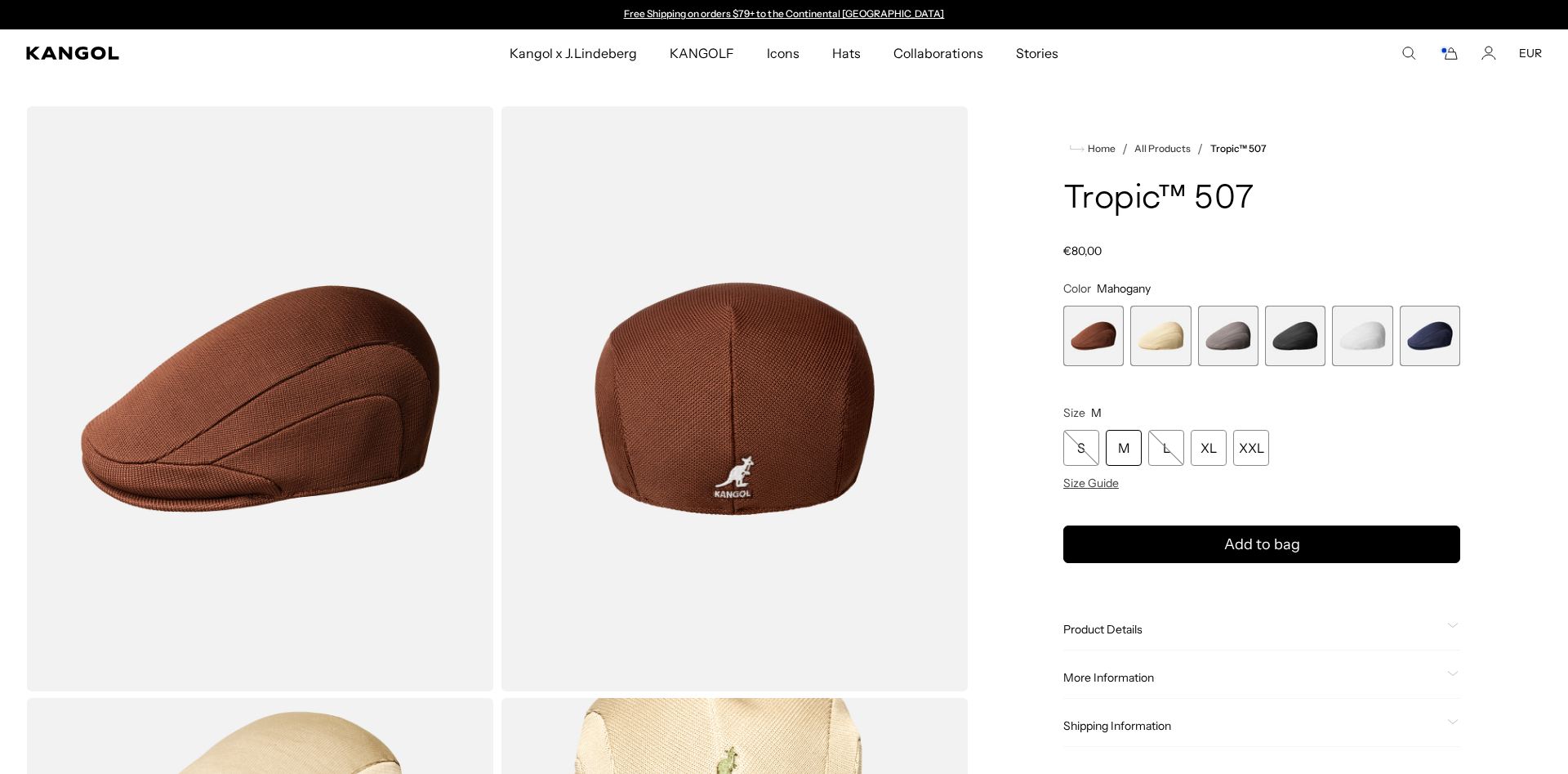
click at [1313, 336] on span "4 of 6" at bounding box center [1295, 336] width 61 height 61
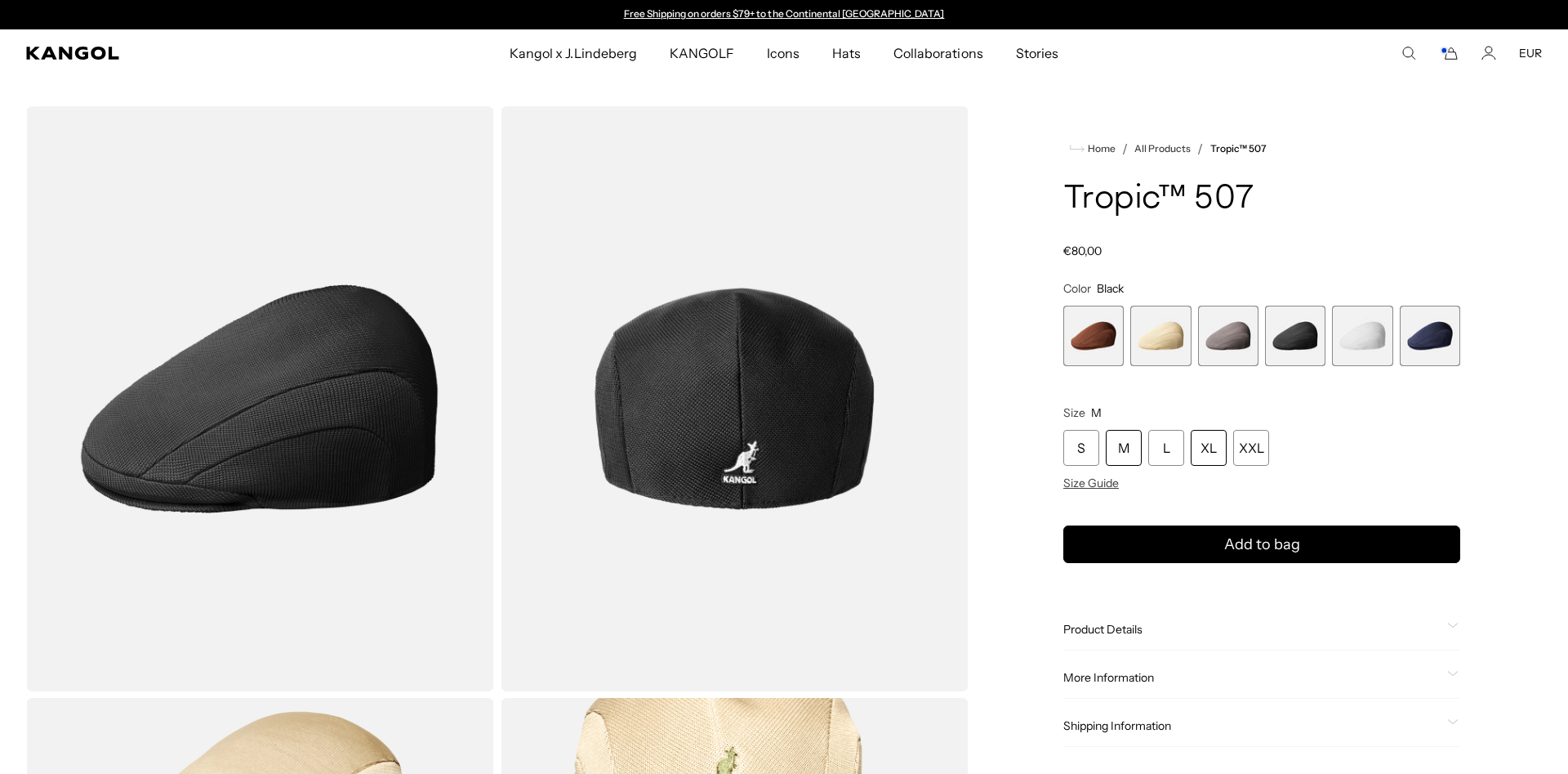
click at [1208, 453] on div "XL" at bounding box center [1208, 447] width 36 height 36
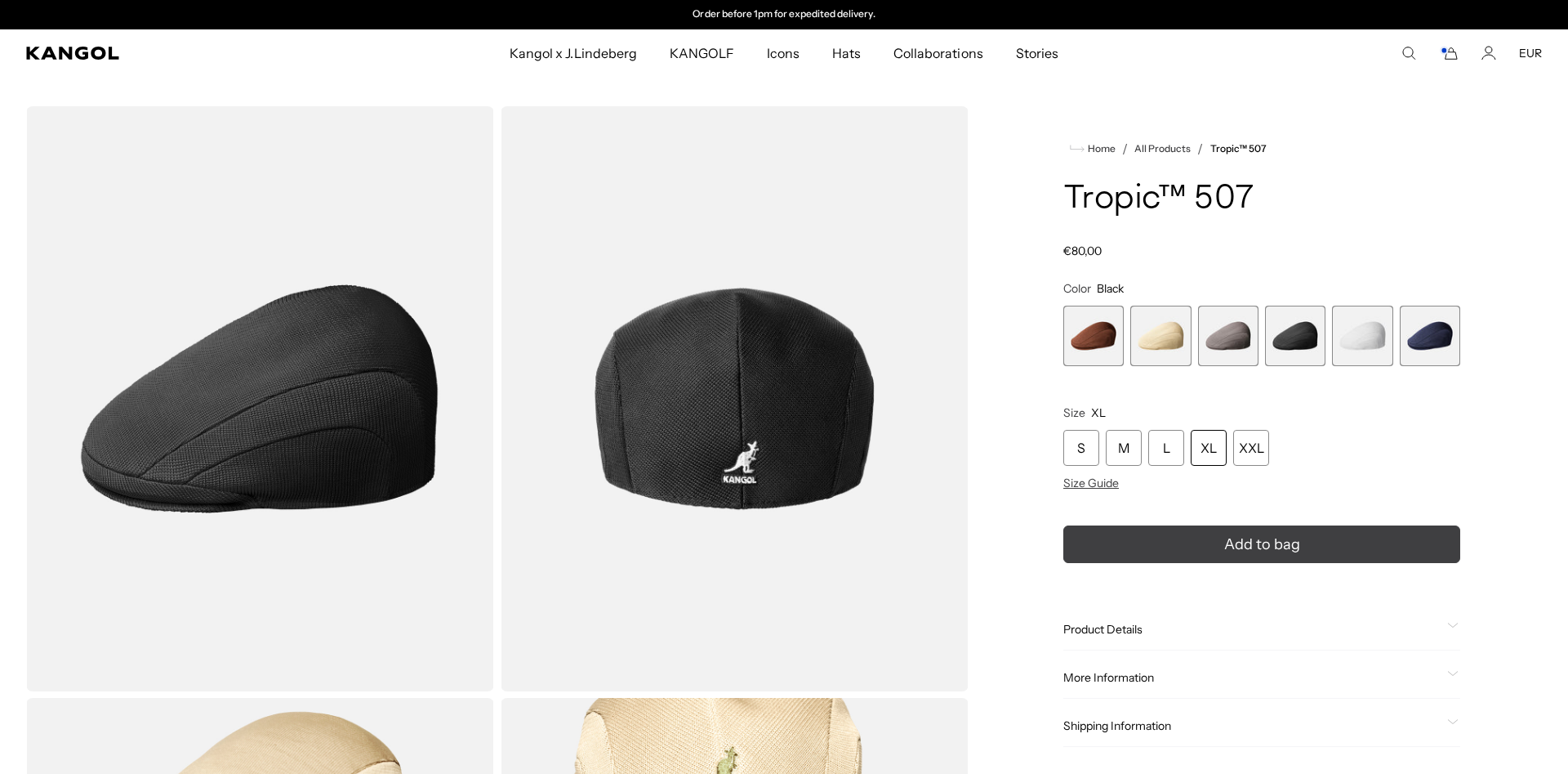
click at [1214, 542] on button "Add to bag" at bounding box center [1262, 544] width 397 height 37
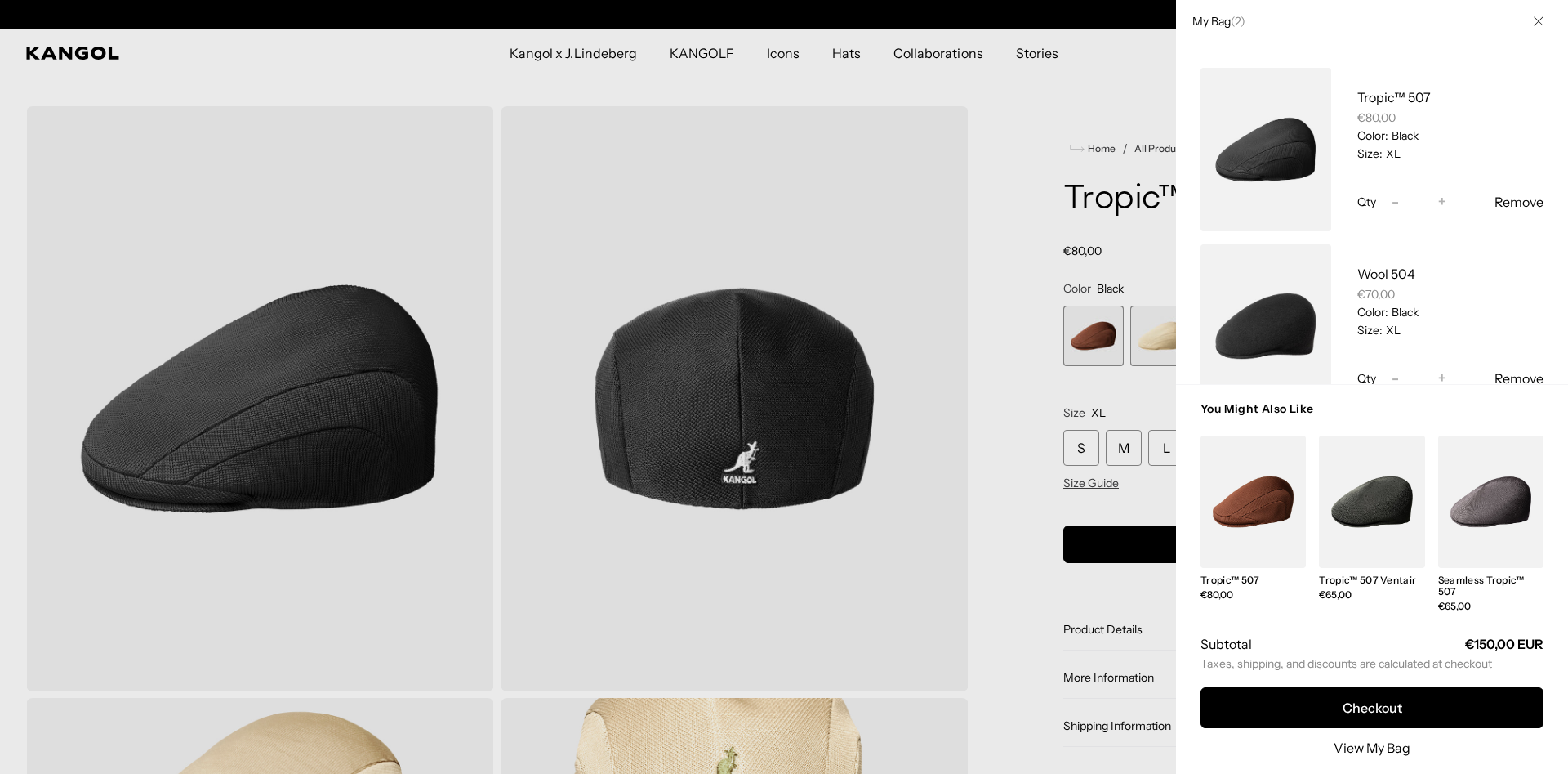
scroll to position [0, 0]
click at [1104, 212] on div at bounding box center [784, 387] width 1568 height 774
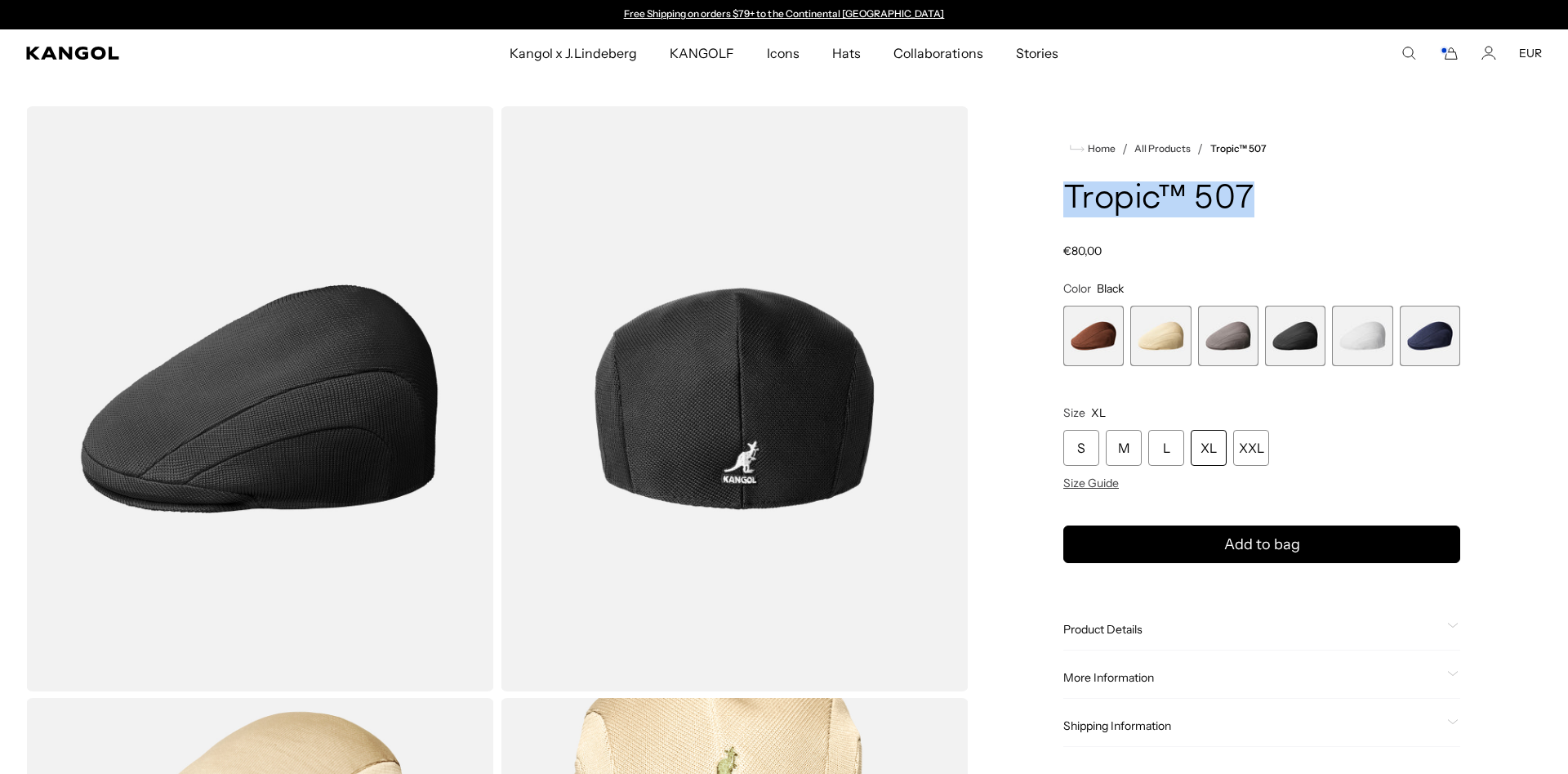
drag, startPoint x: 1064, startPoint y: 199, endPoint x: 1254, endPoint y: 201, distance: 190.0
click at [1254, 201] on h1 "Tropic™ 507" at bounding box center [1262, 198] width 397 height 36
copy h1 "Tropic™ 507"
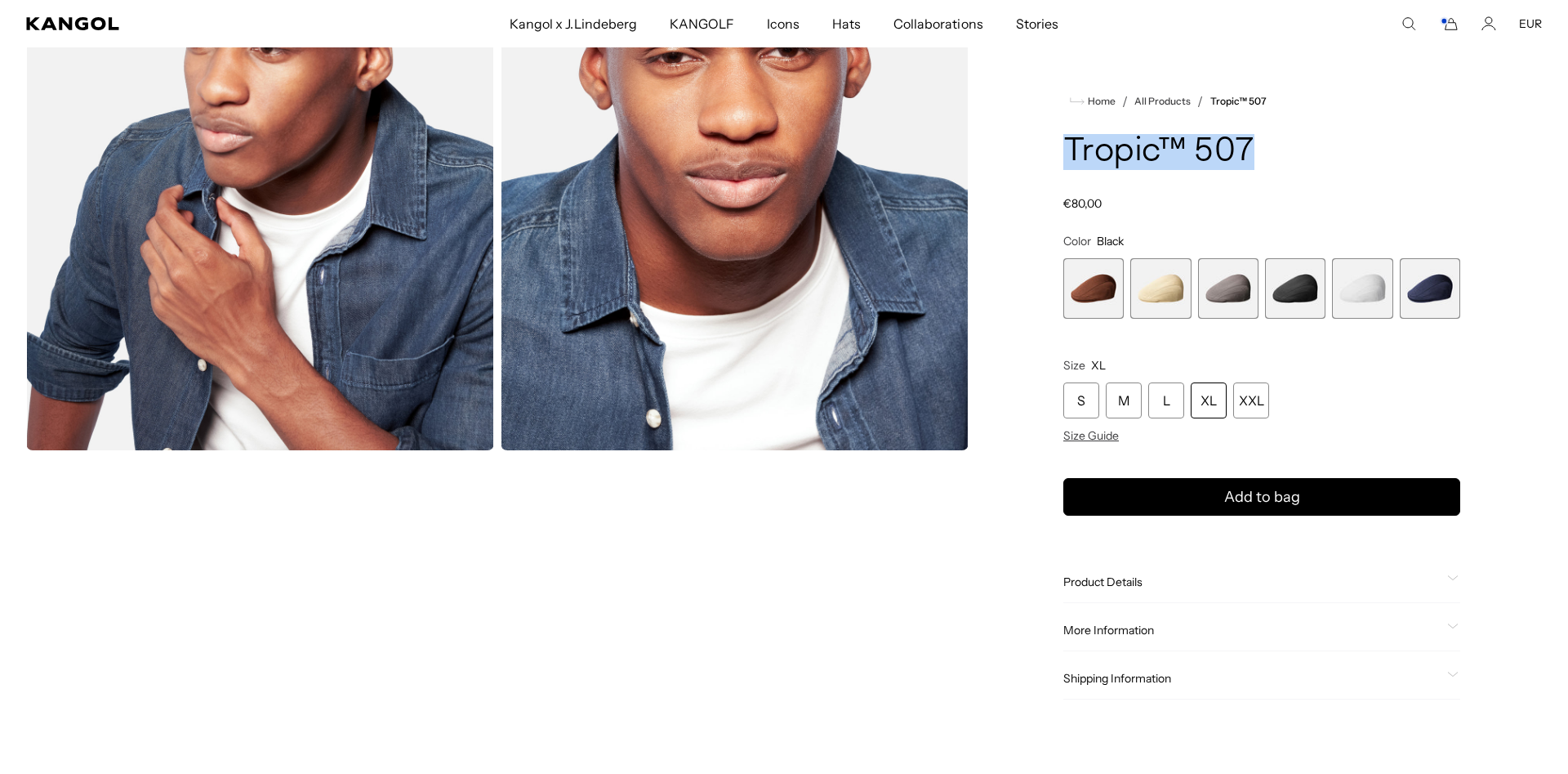
scroll to position [0, 336]
click at [1216, 409] on div "XL" at bounding box center [1208, 399] width 36 height 36
click at [1458, 22] on icon "Cart" at bounding box center [1448, 24] width 20 height 15
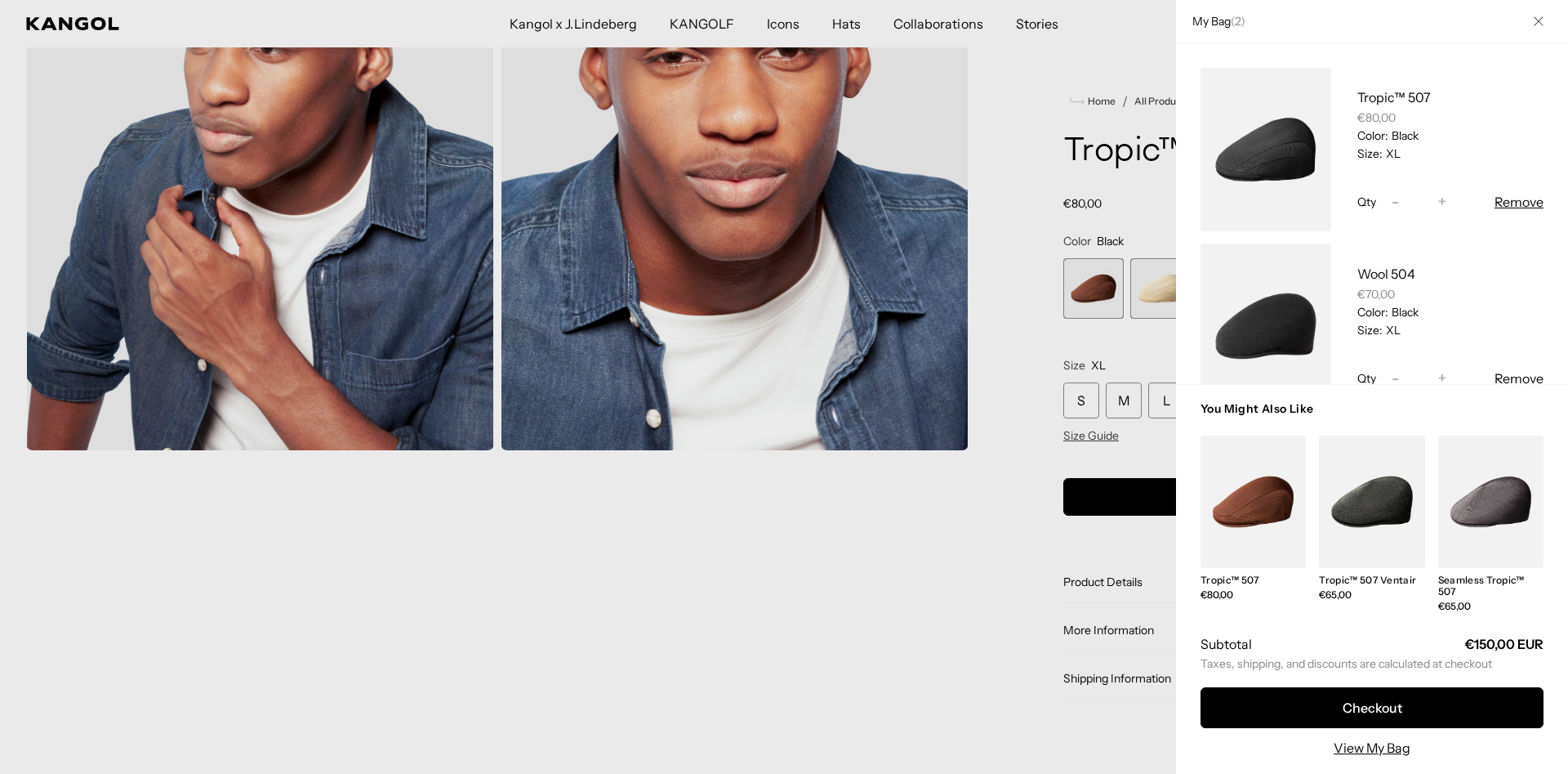
scroll to position [0, 0]
click at [1123, 63] on div at bounding box center [784, 387] width 1568 height 774
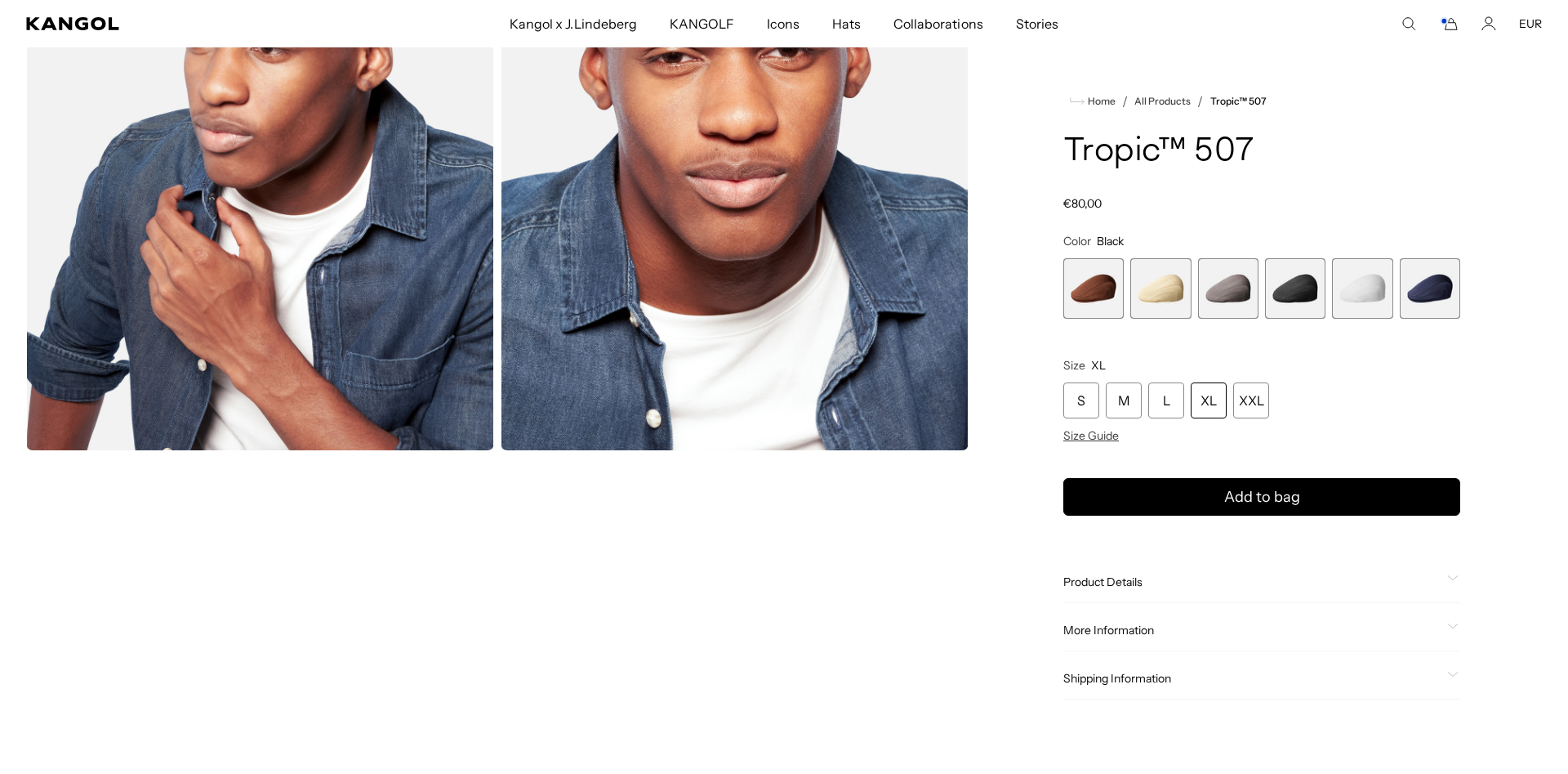
click at [1481, 25] on div "Search here EUR USD EUR" at bounding box center [1385, 24] width 311 height 15
click at [1485, 25] on icon "Account" at bounding box center [1488, 24] width 15 height 15
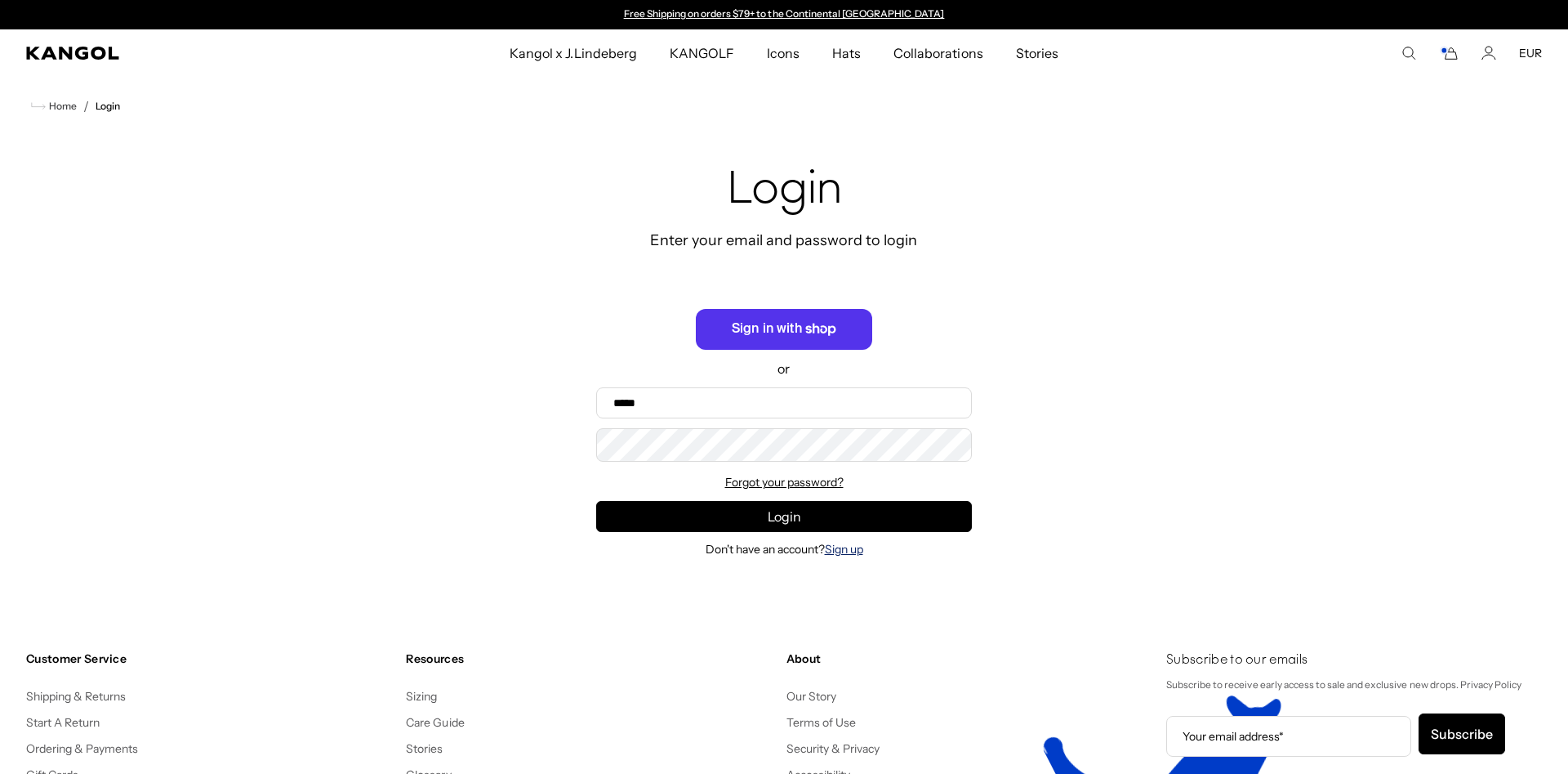
click at [838, 554] on link "Sign up" at bounding box center [844, 549] width 38 height 15
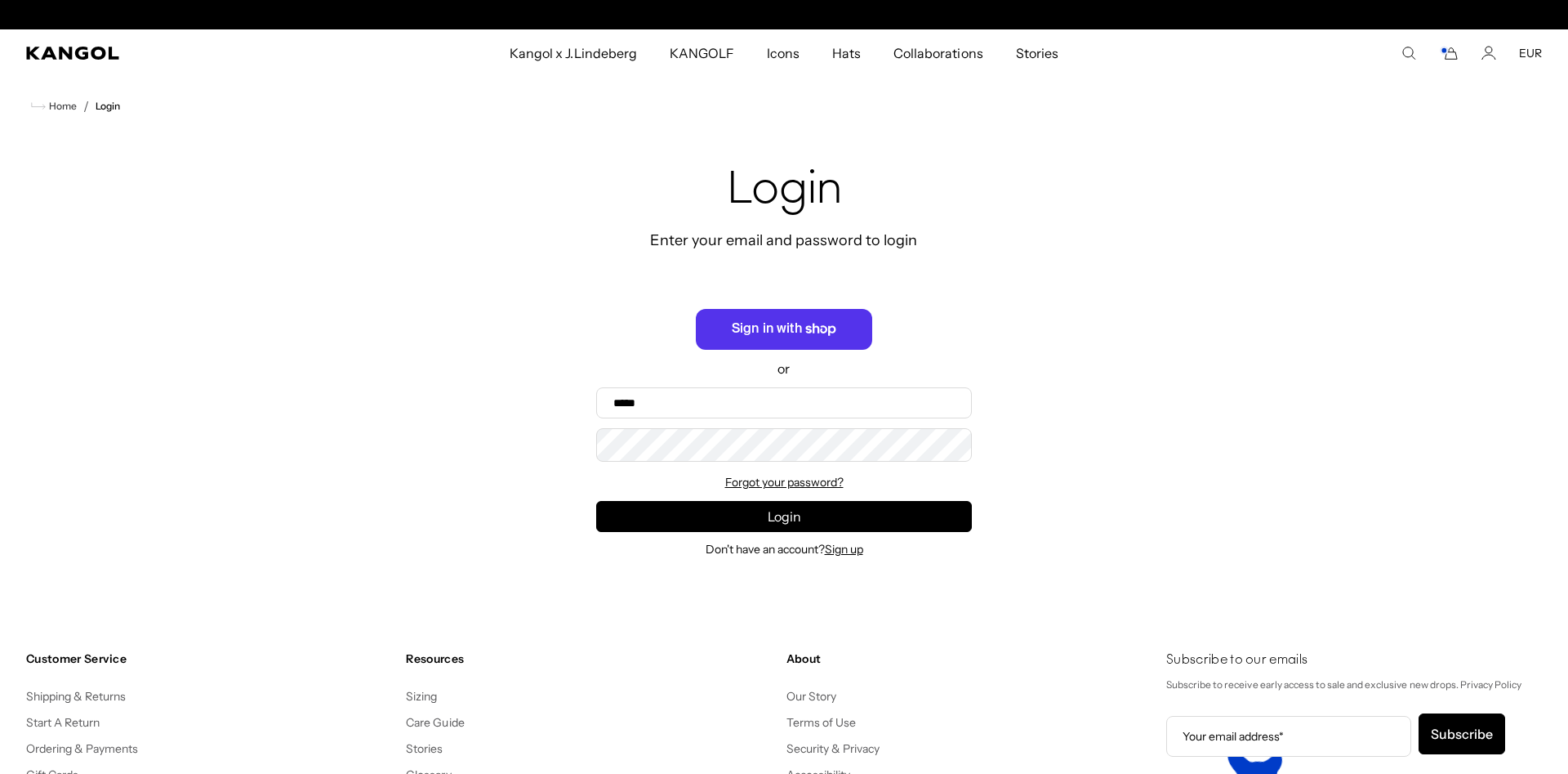
scroll to position [0, 336]
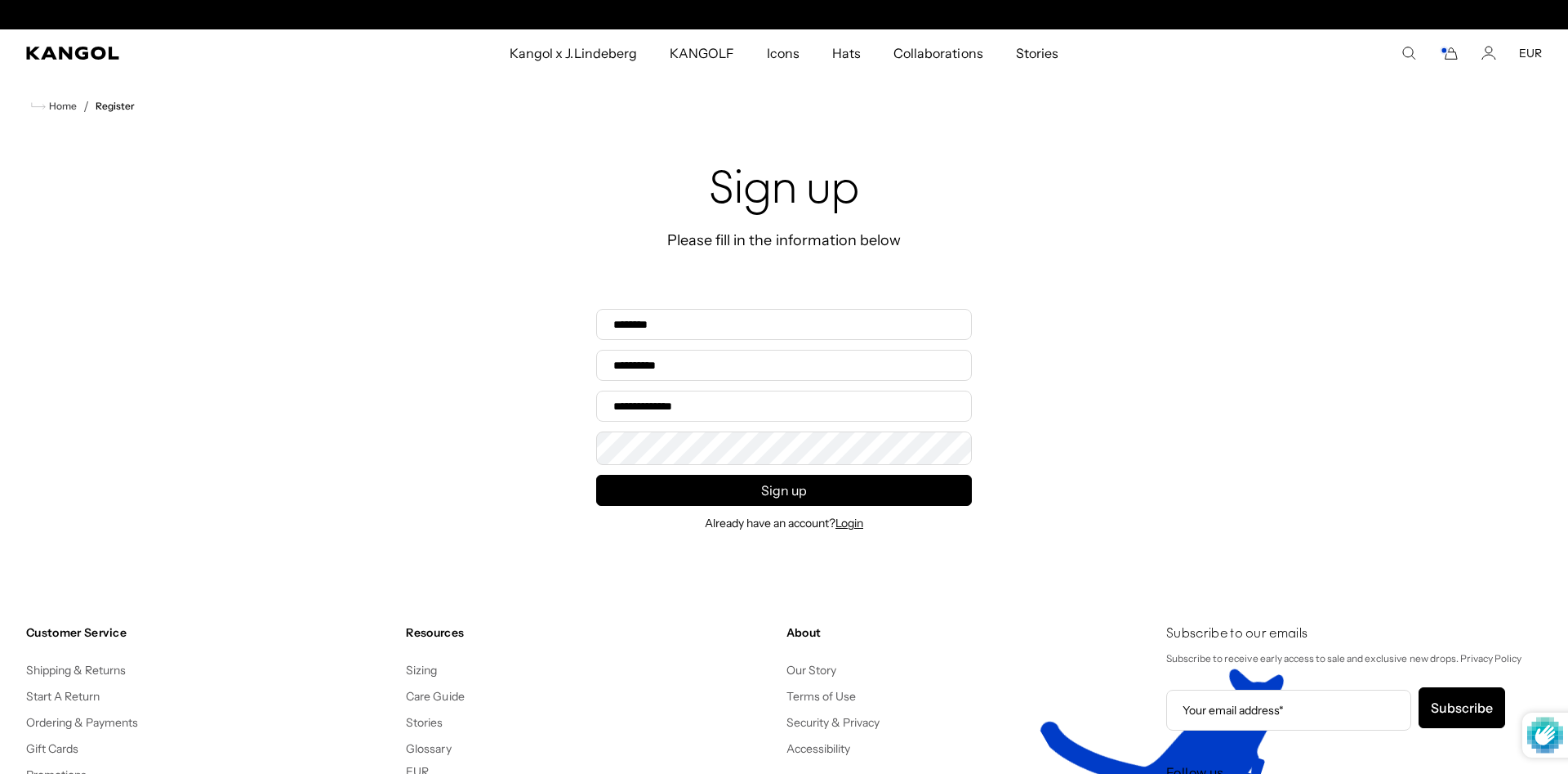
scroll to position [0, 336]
type input "********"
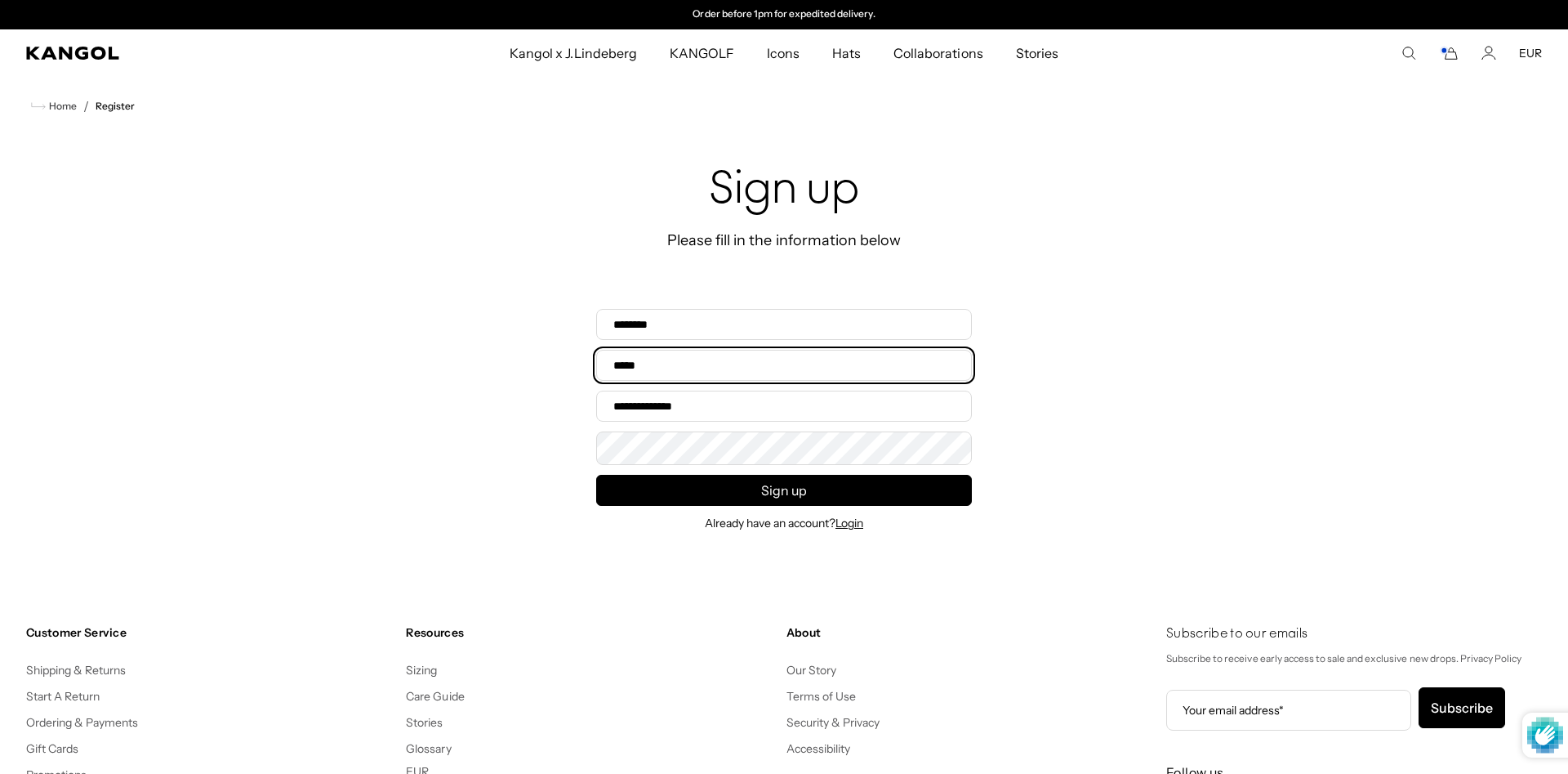
type input "*****"
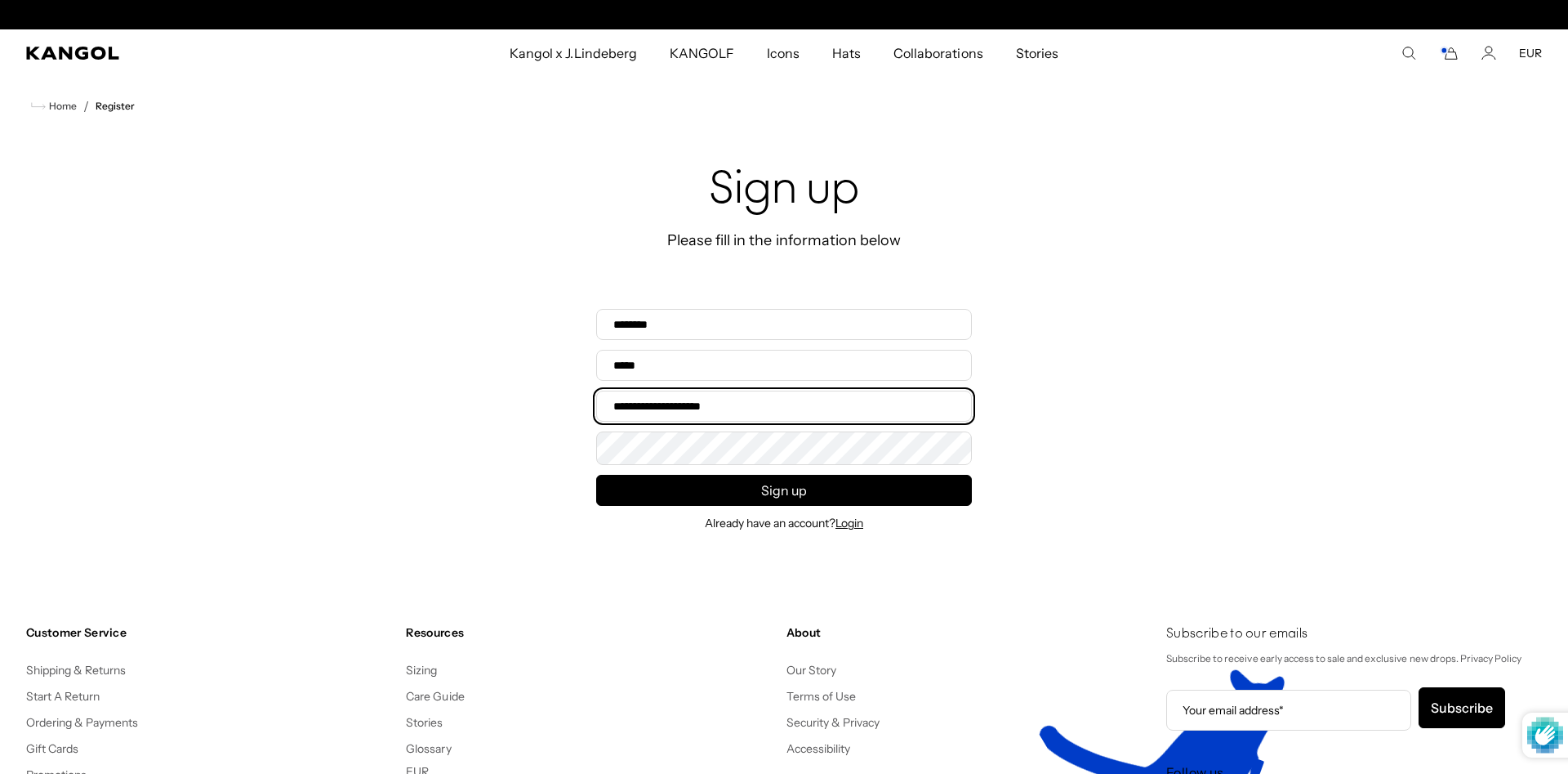
scroll to position [0, 0]
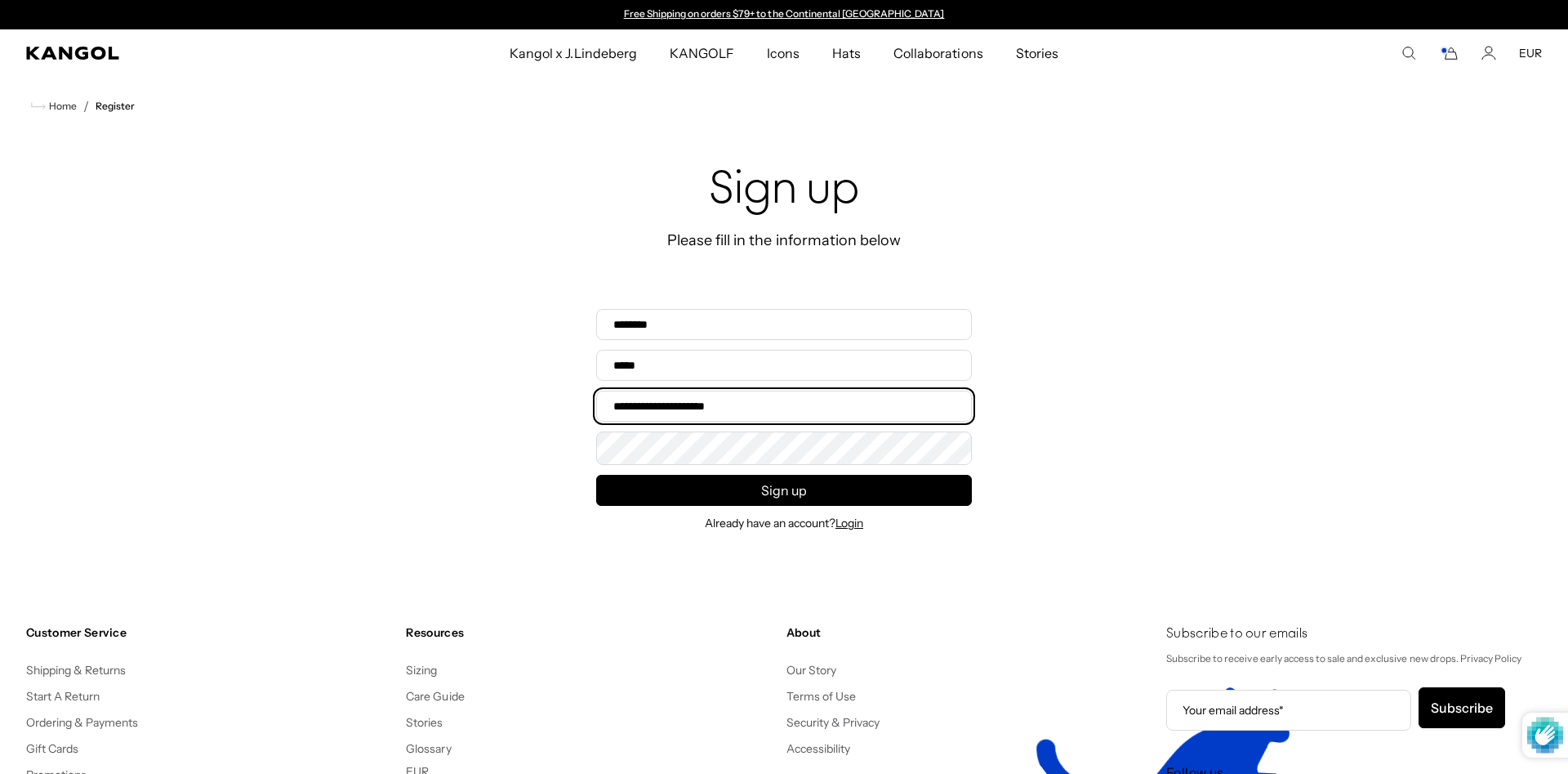
type input "**********"
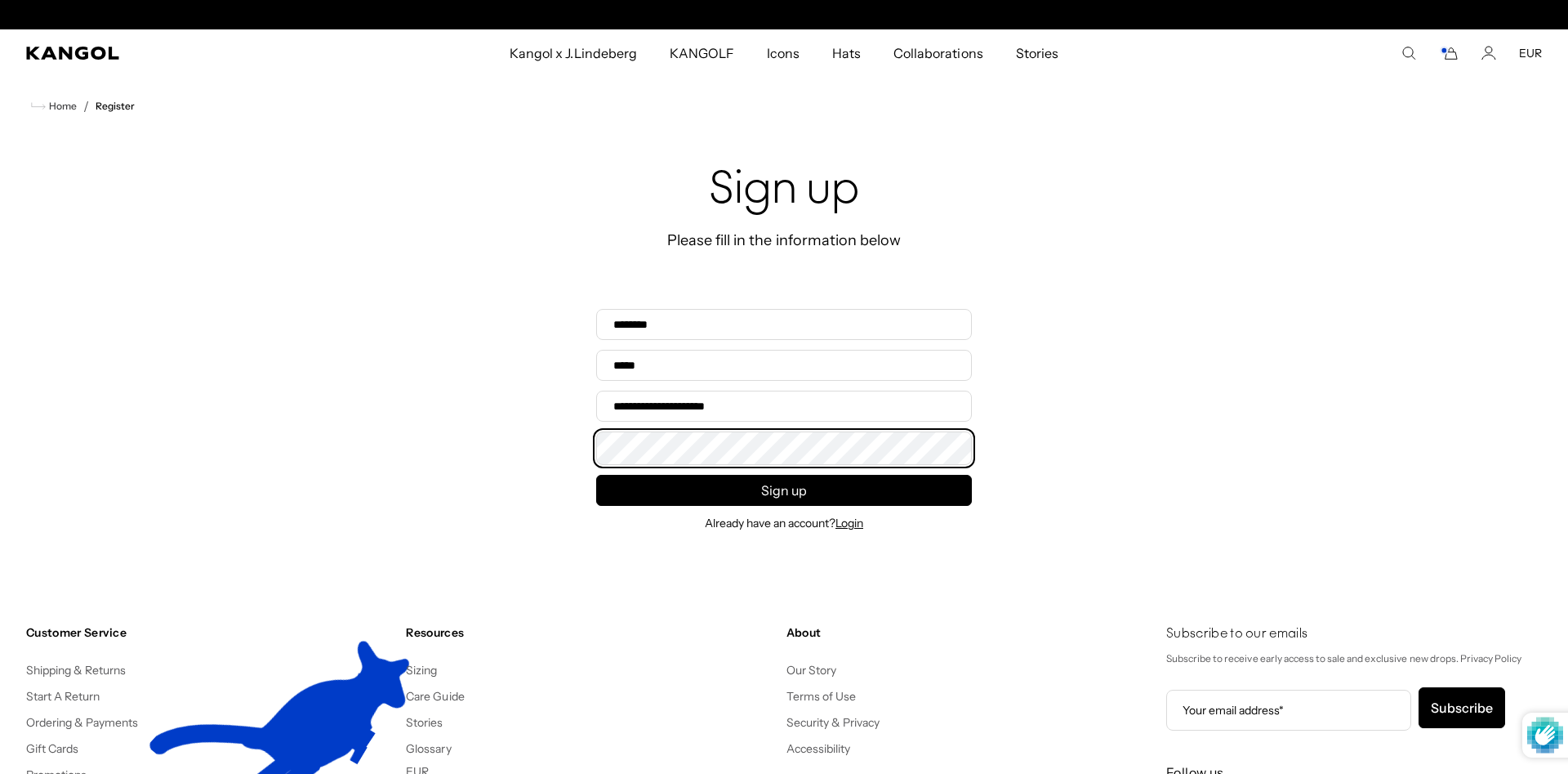
scroll to position [0, 336]
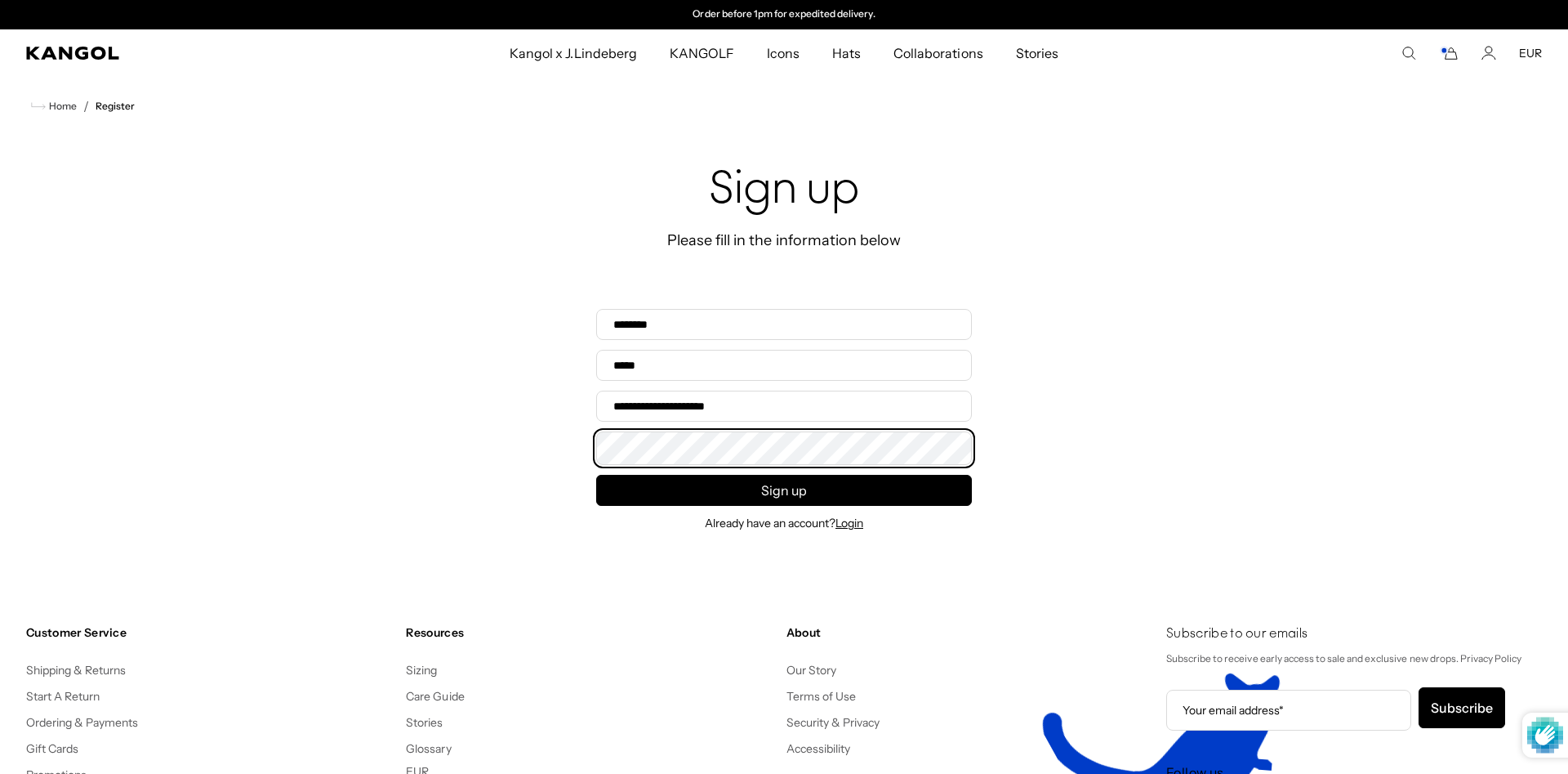
click at [596, 475] on button "Sign up" at bounding box center [784, 490] width 376 height 31
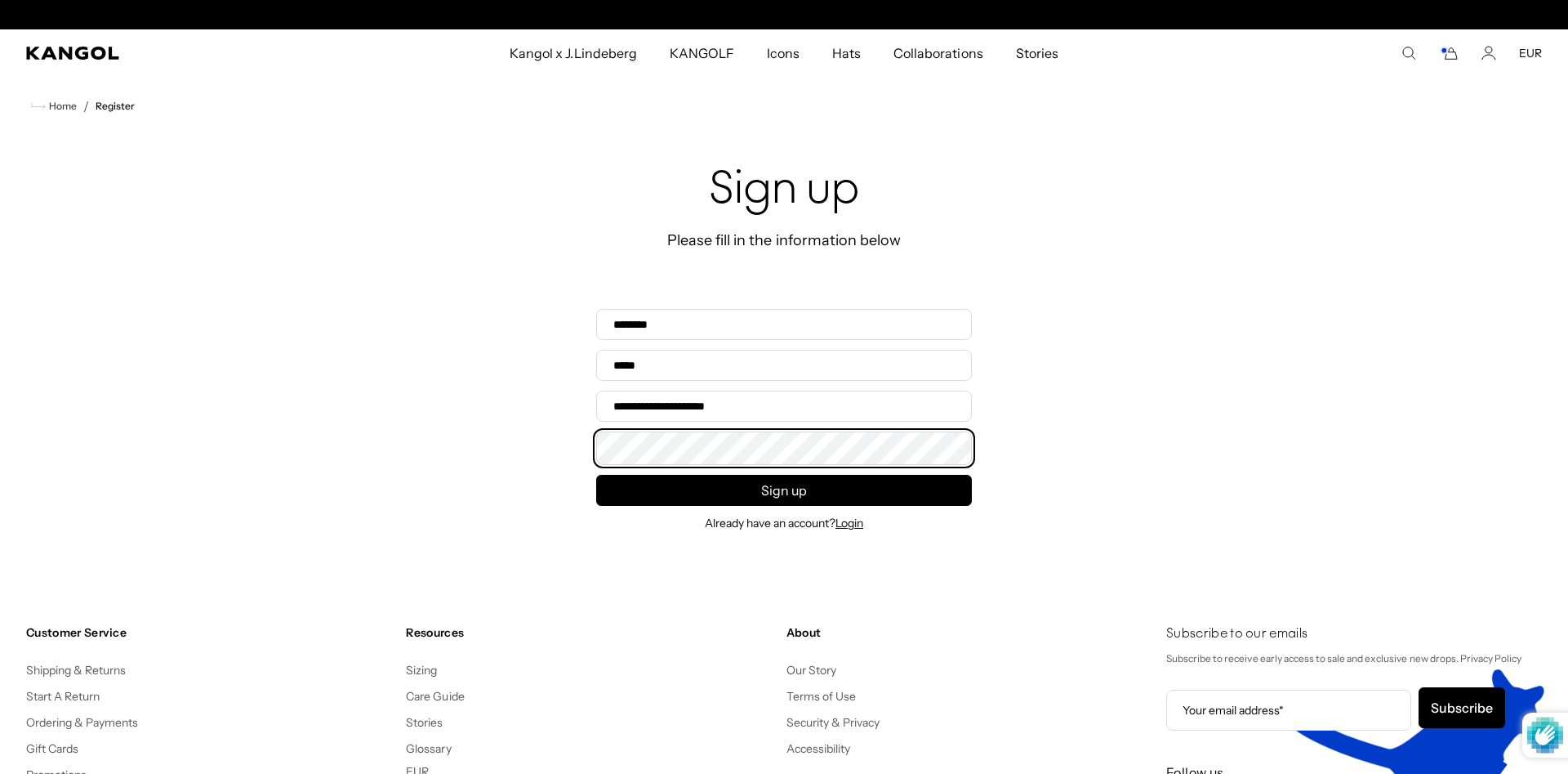
scroll to position [0, 0]
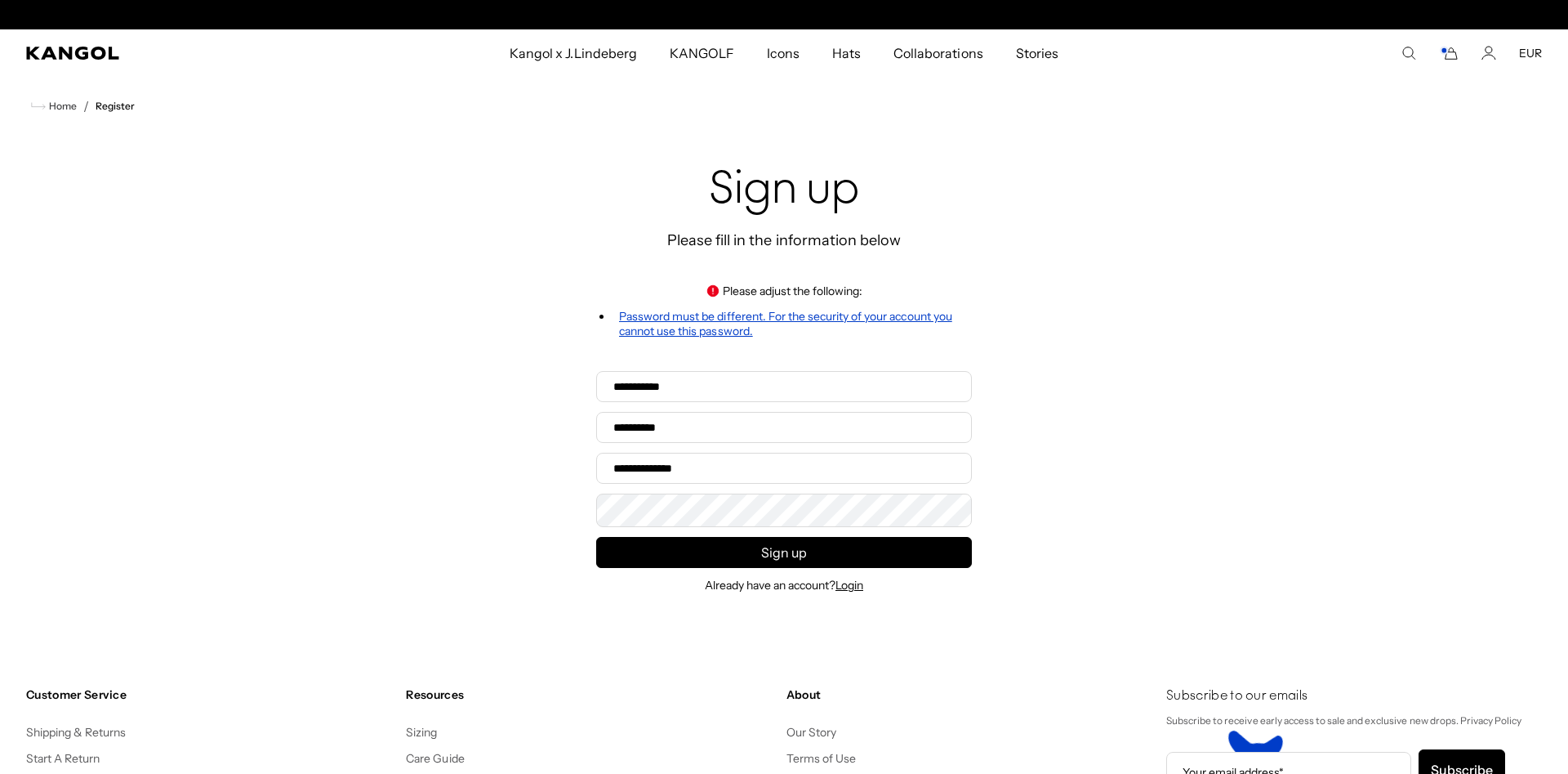
scroll to position [0, 336]
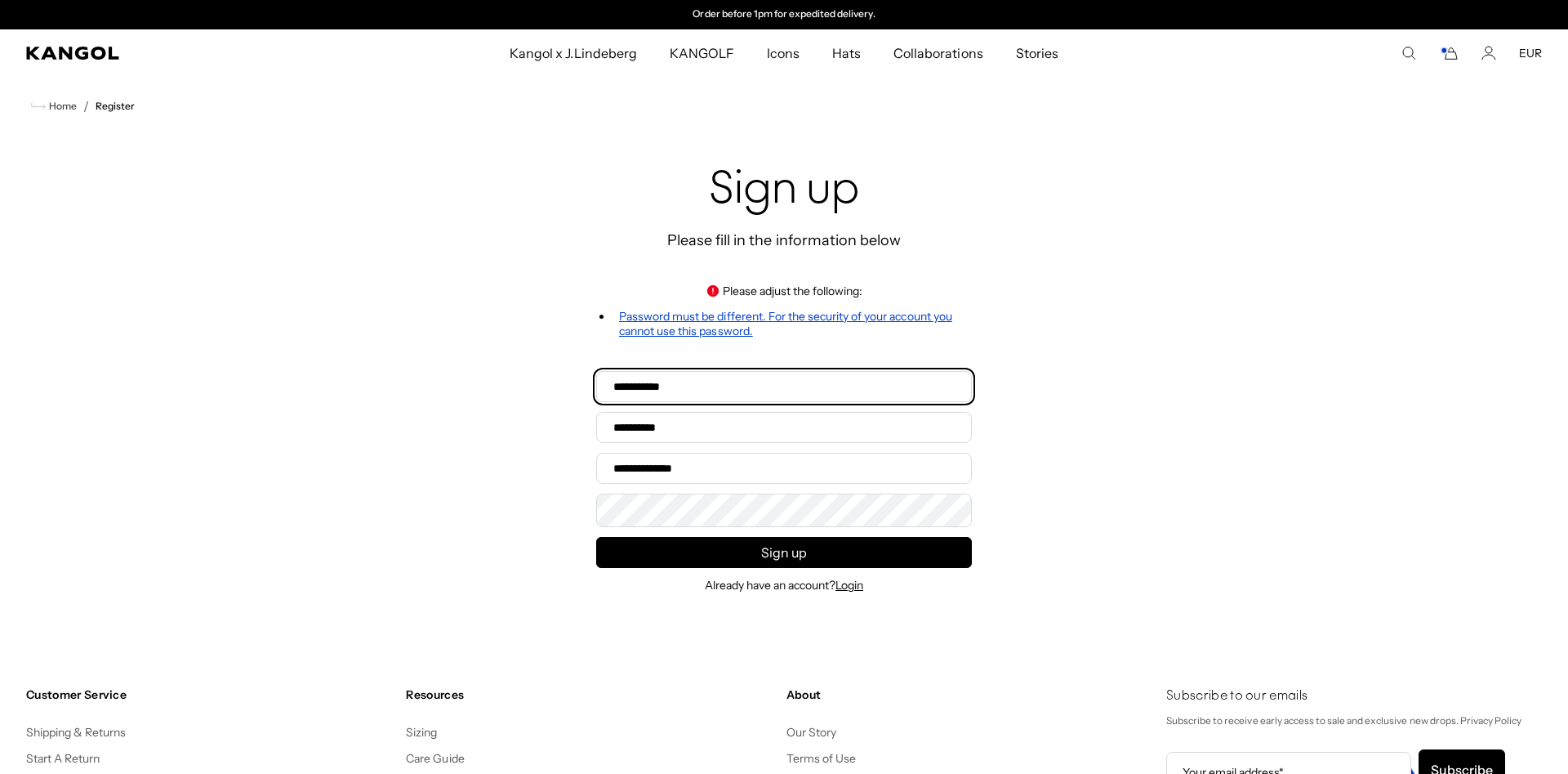
click at [712, 385] on input "First name*" at bounding box center [784, 386] width 376 height 31
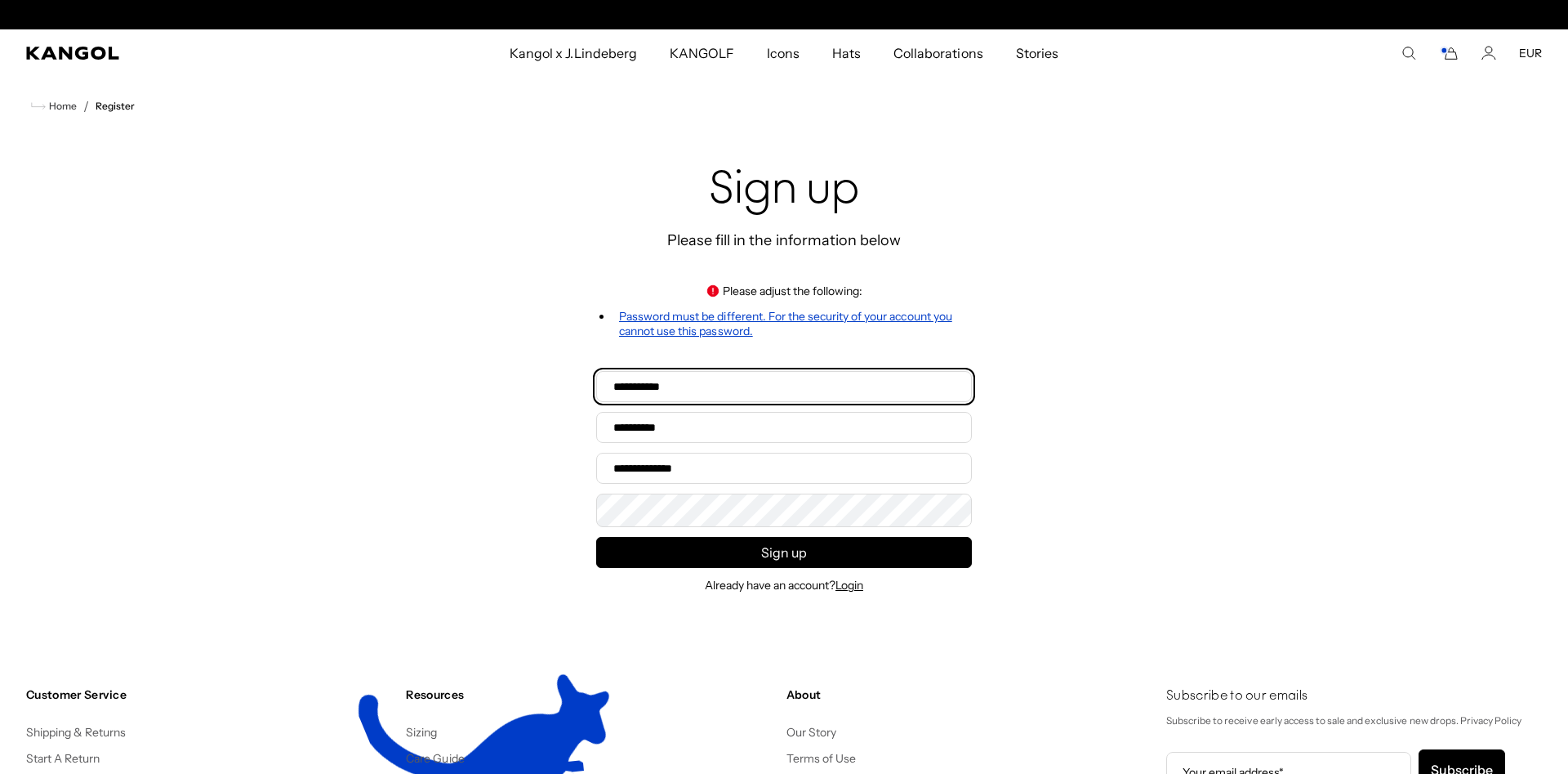
scroll to position [0, 0]
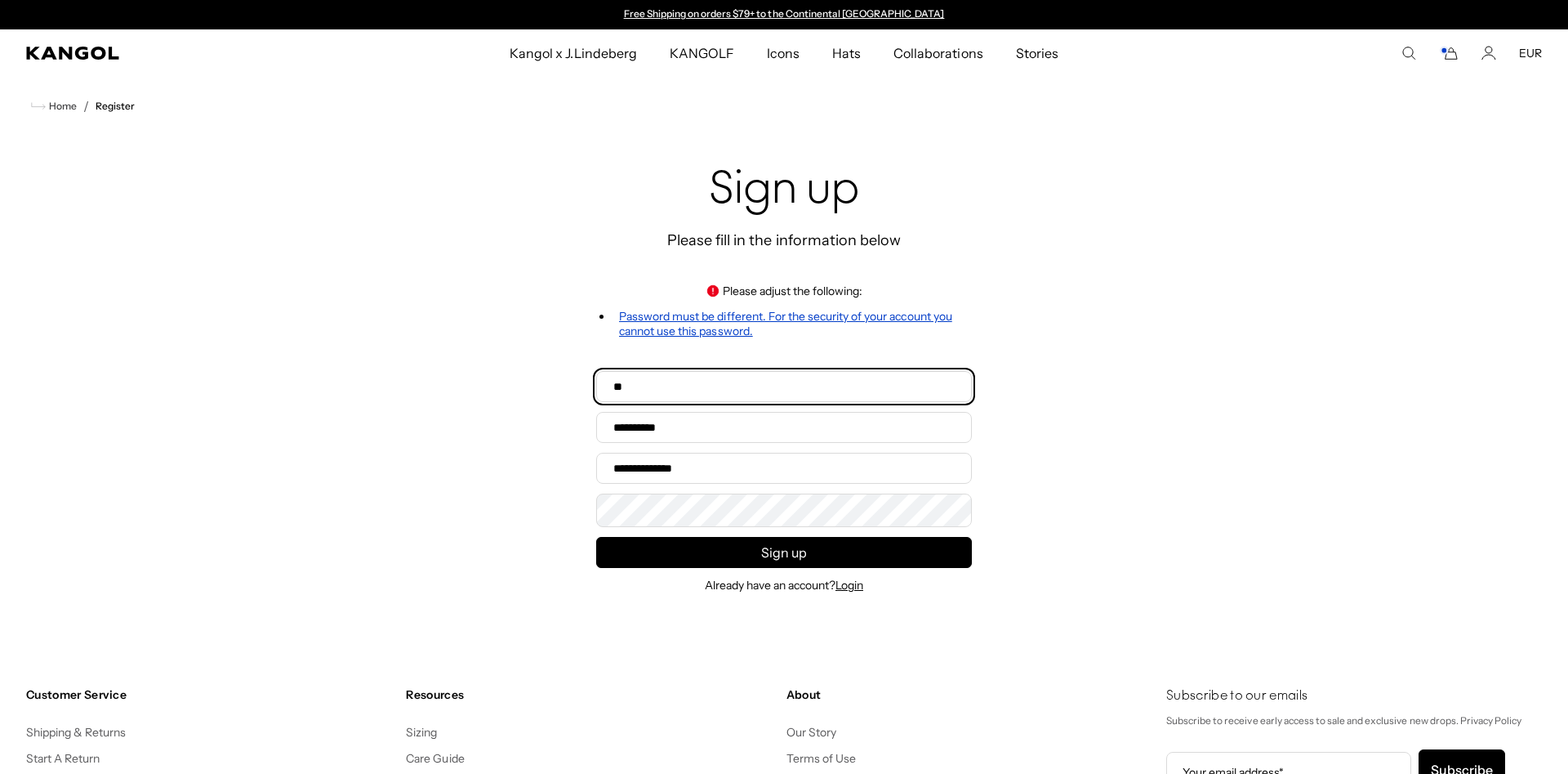
type input "*"
type input "********"
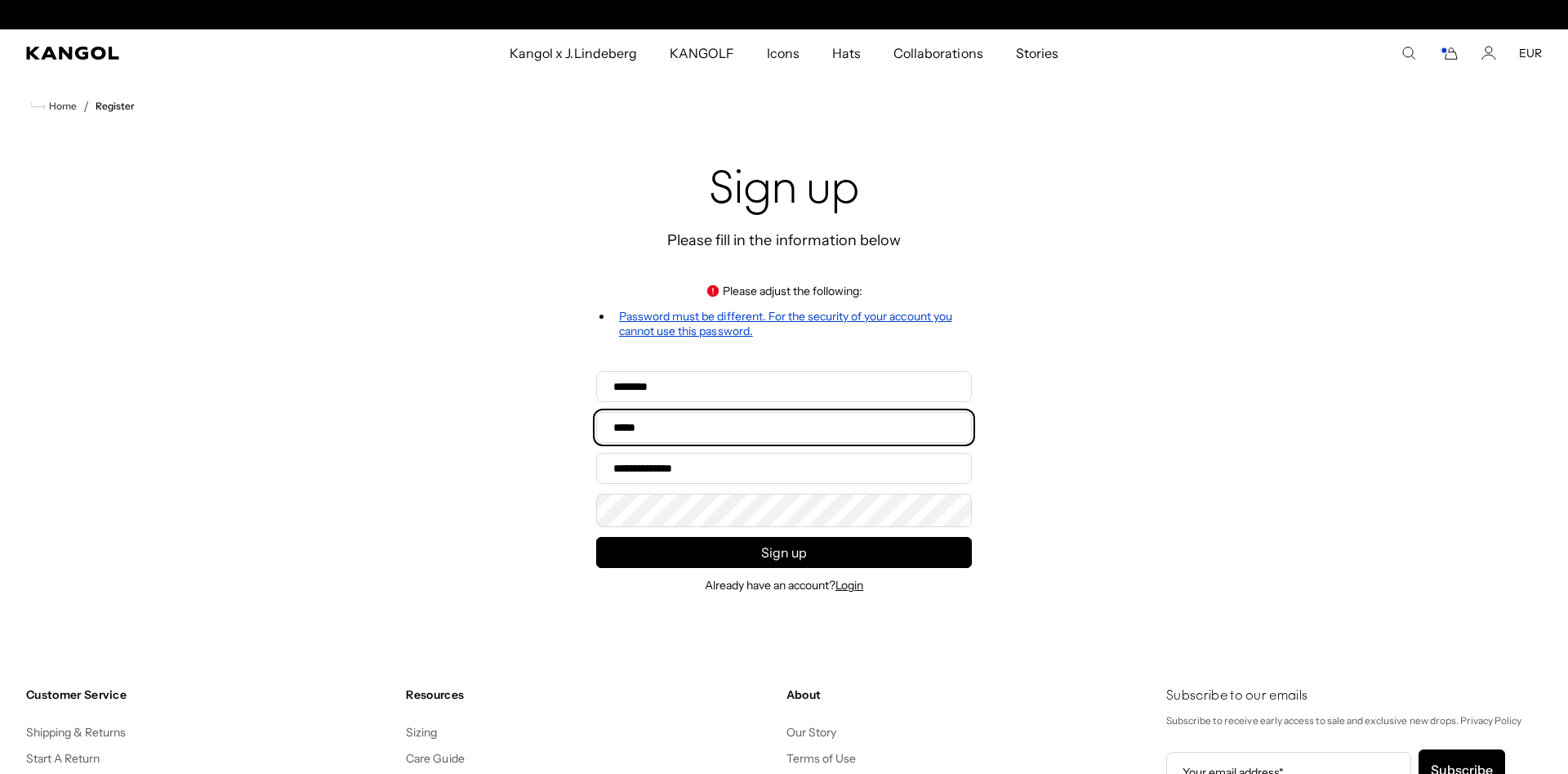
type input "*****"
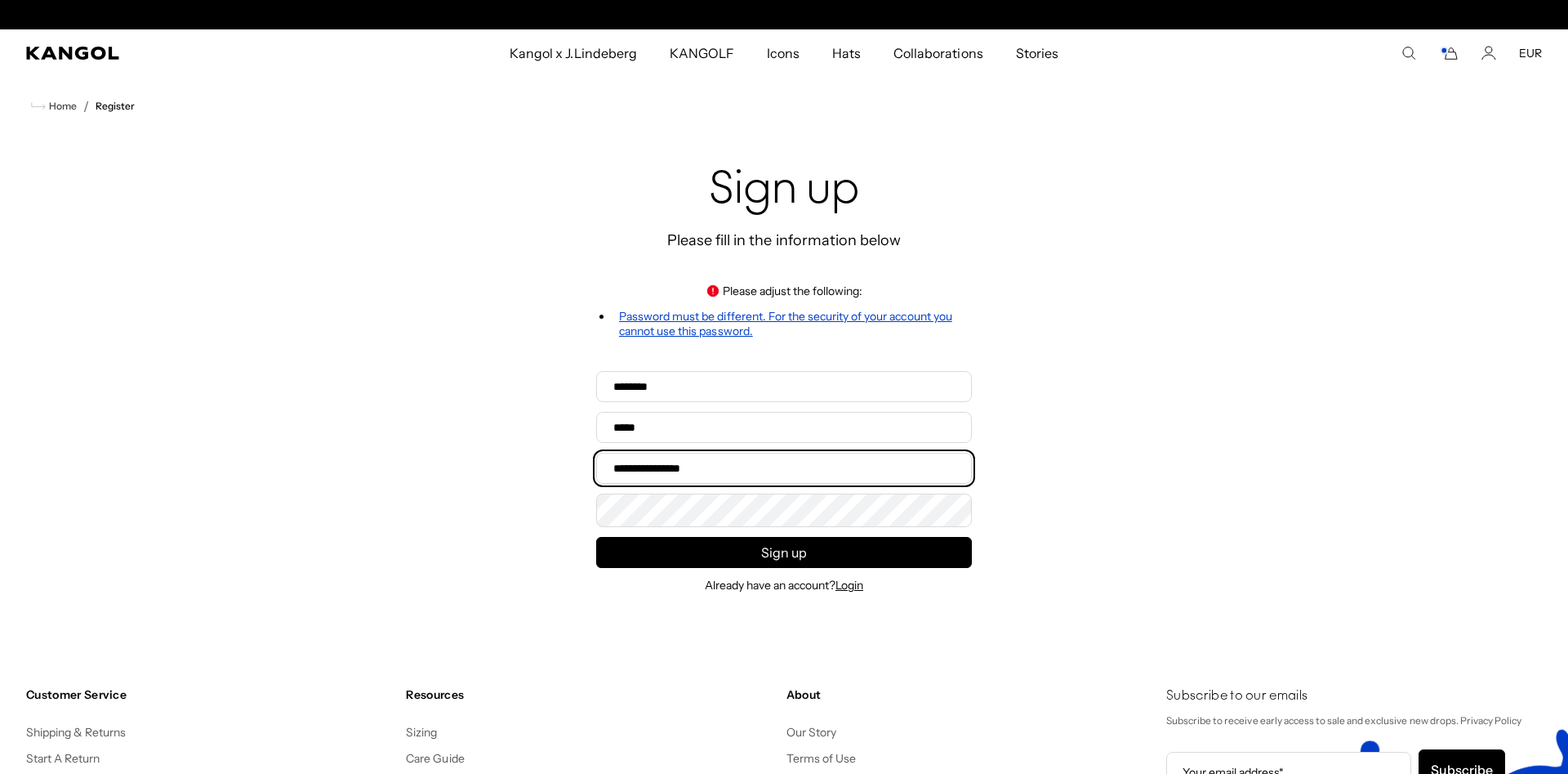
scroll to position [0, 0]
type input "**********"
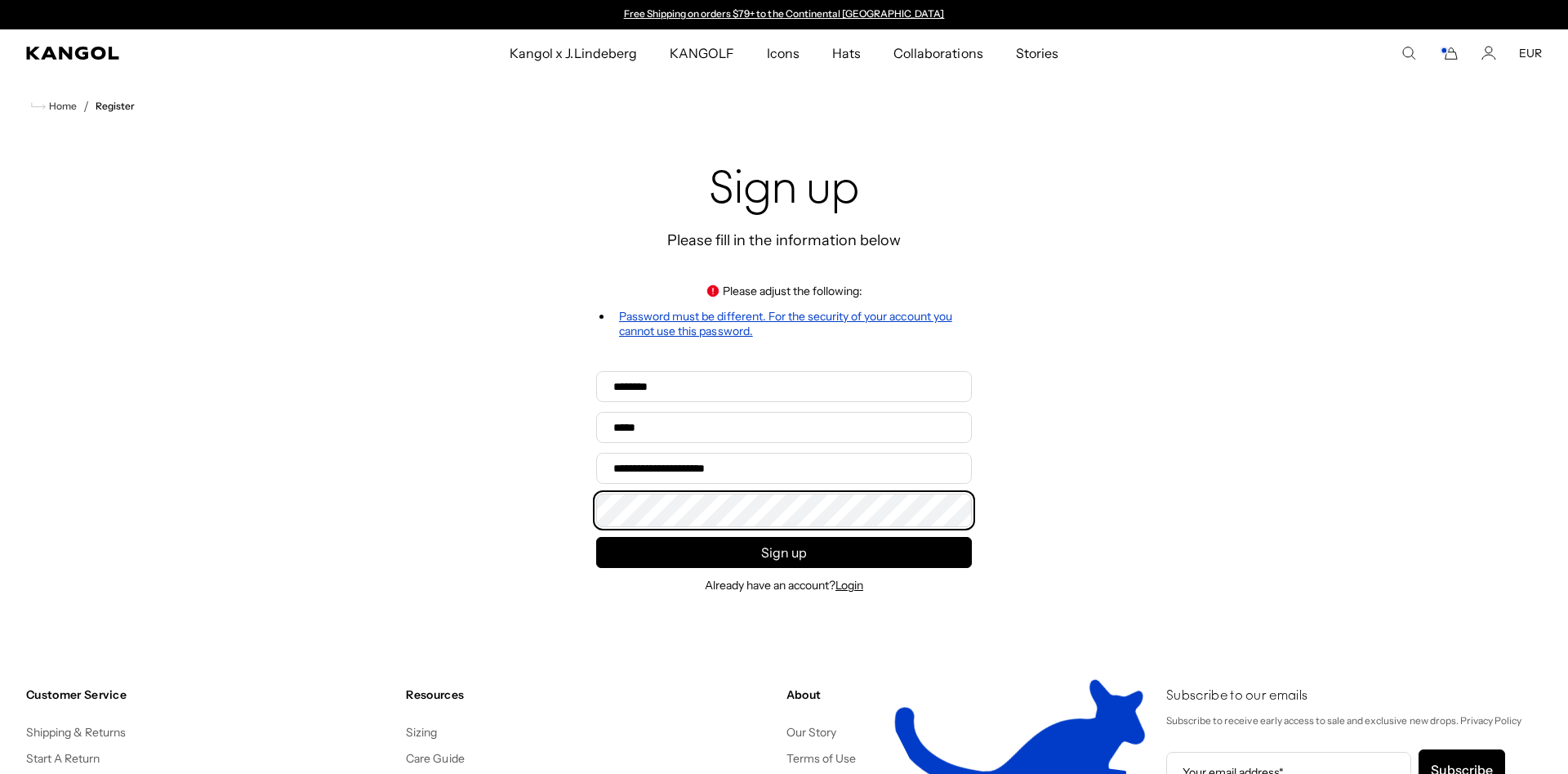
click at [596, 536] on button "Sign up" at bounding box center [784, 551] width 376 height 31
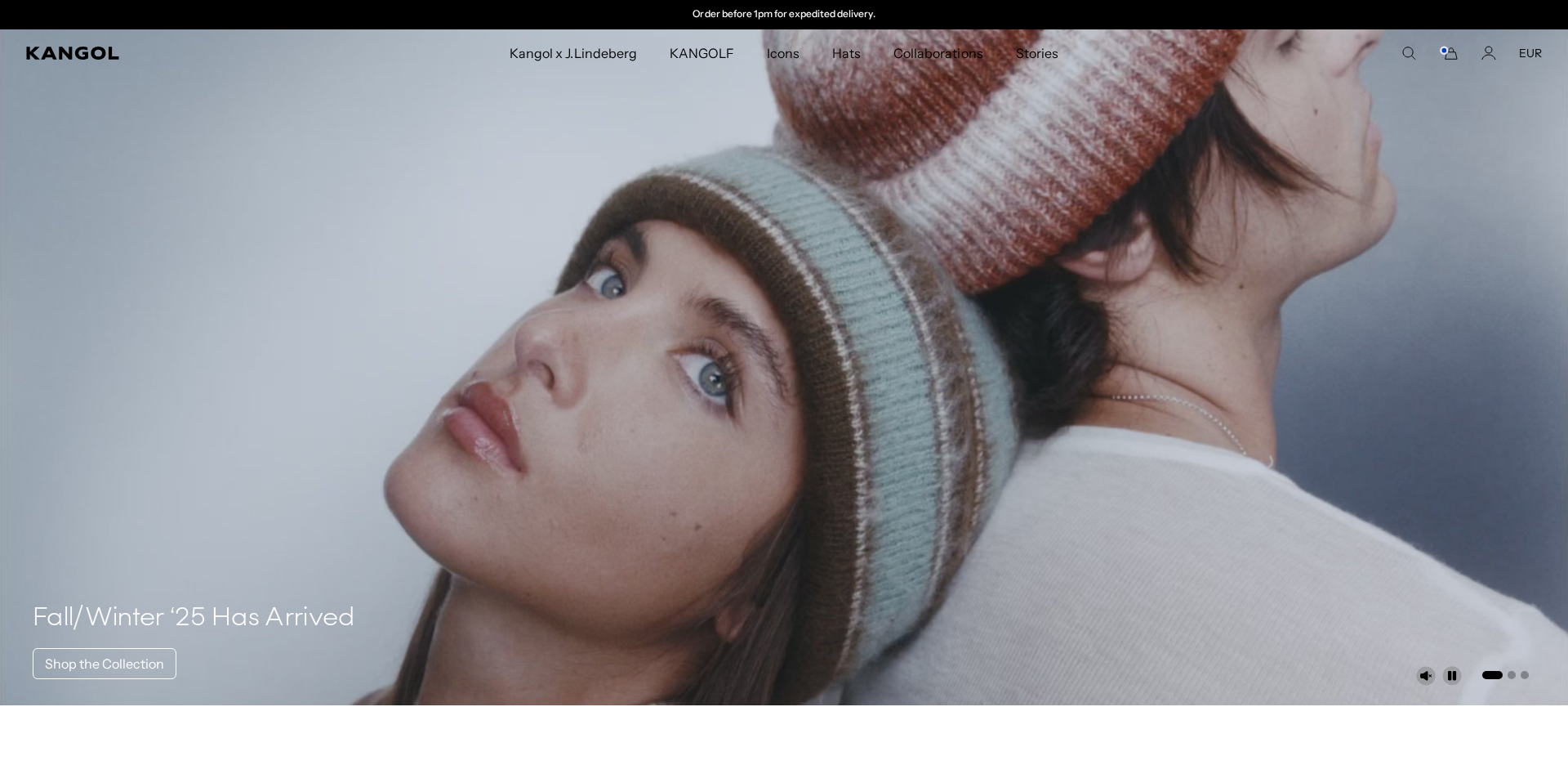
click at [1453, 55] on icon "Cart" at bounding box center [1448, 53] width 20 height 15
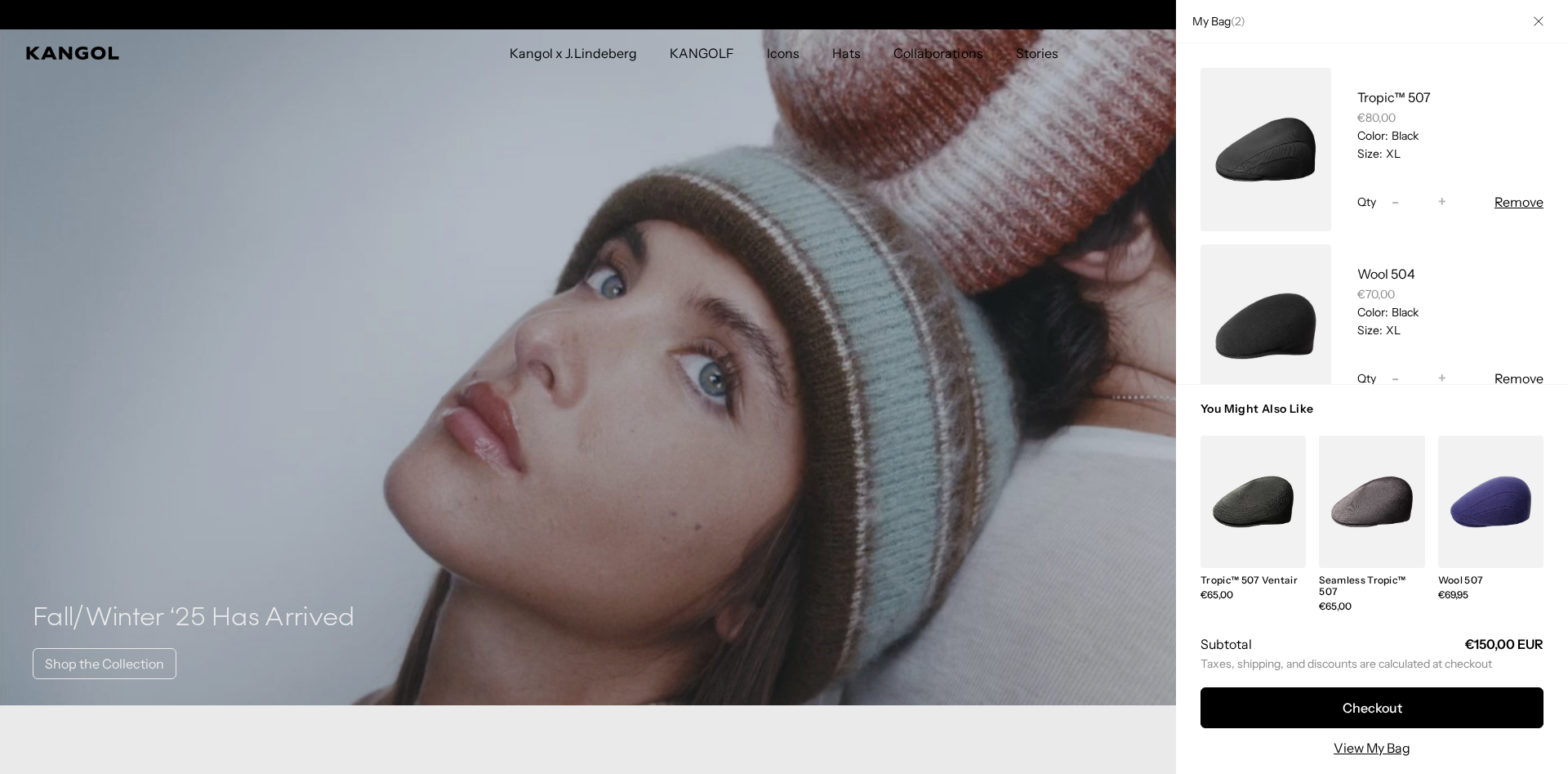
scroll to position [0, 336]
